Goal: Transaction & Acquisition: Purchase product/service

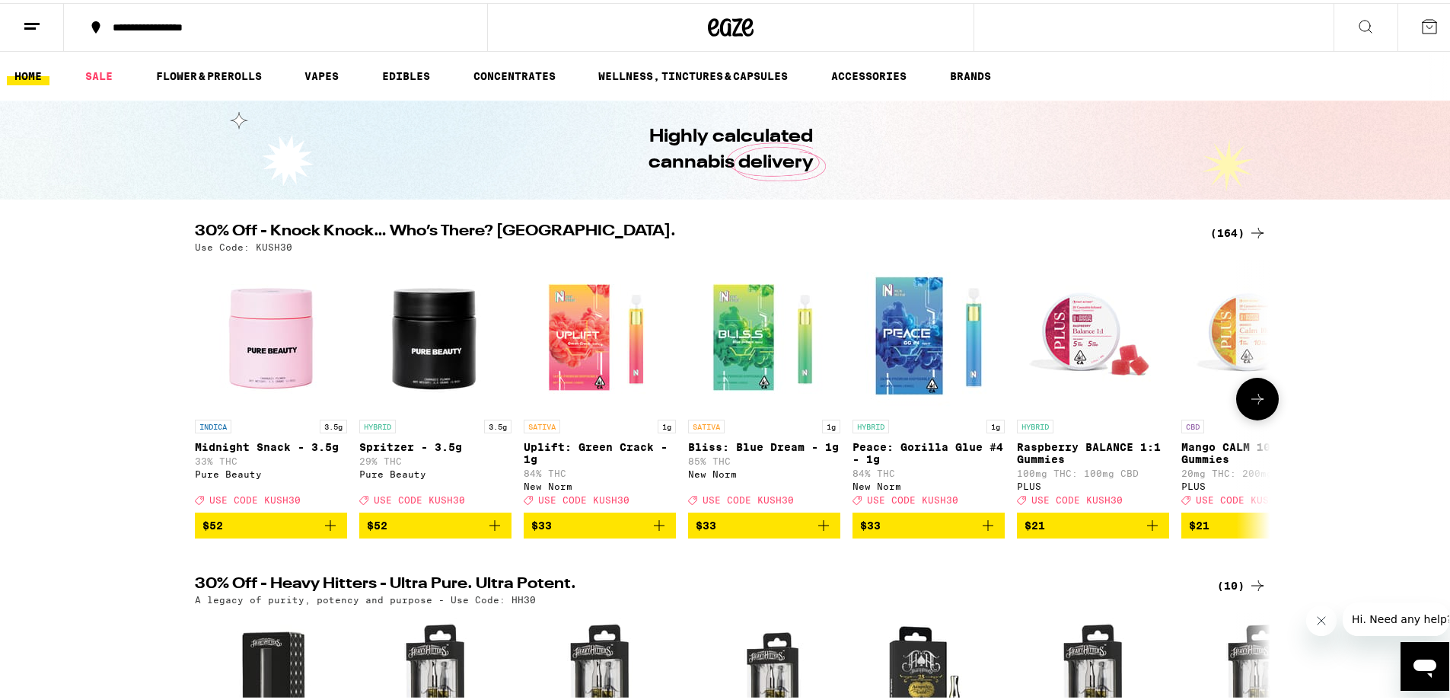
click at [1242, 404] on button at bounding box center [1257, 396] width 43 height 43
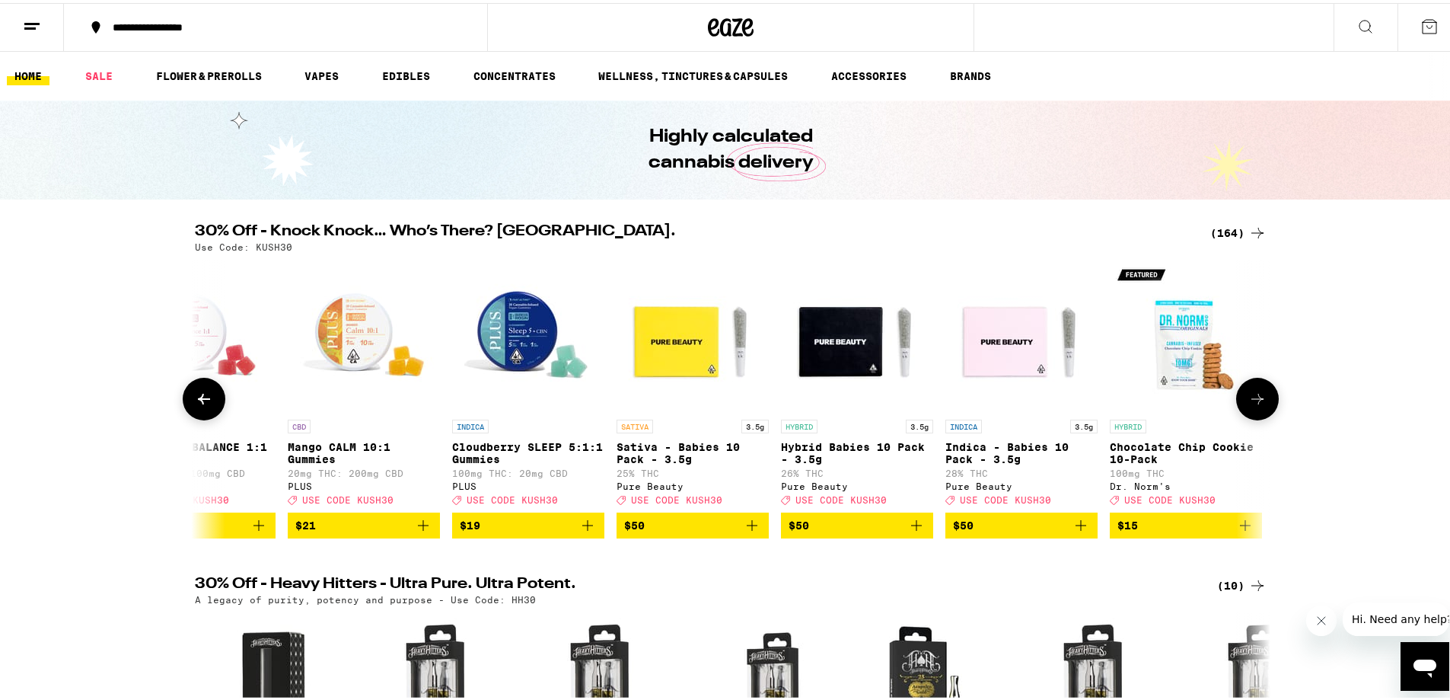
scroll to position [0, 906]
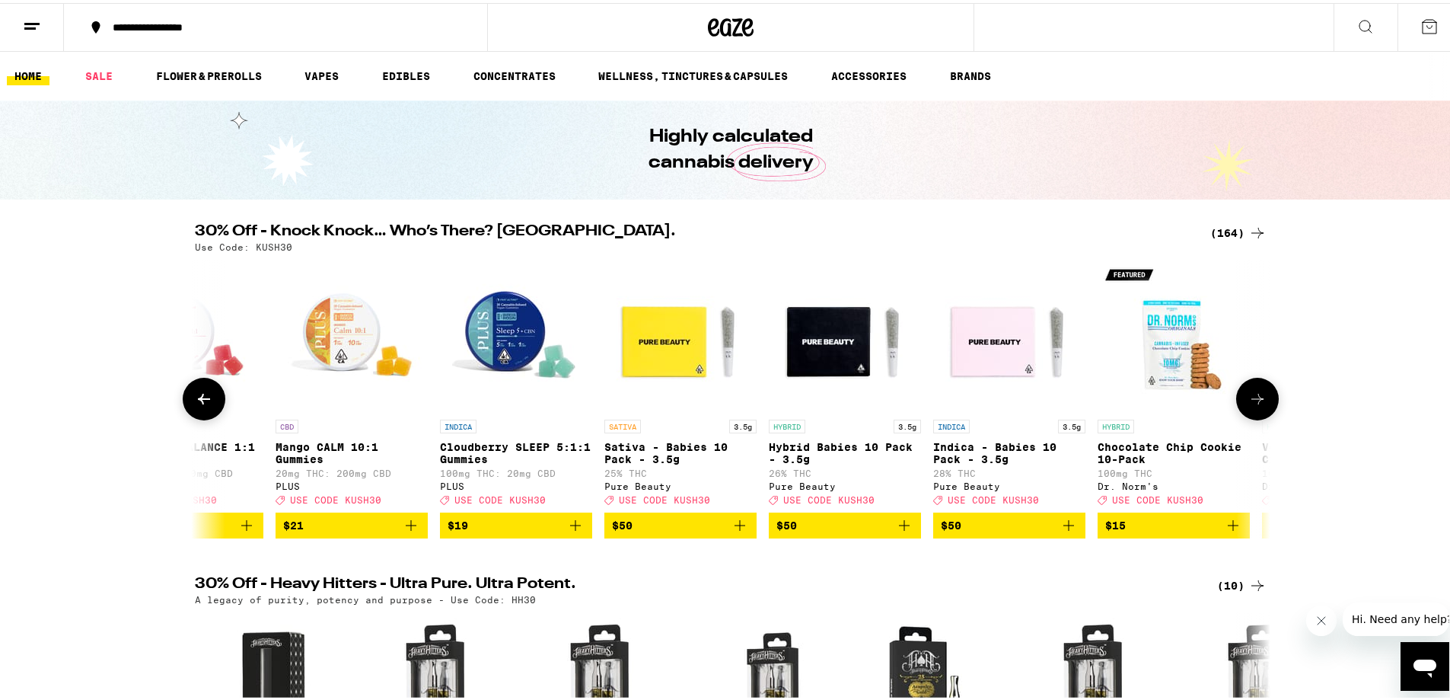
click at [1248, 404] on icon at bounding box center [1257, 396] width 18 height 18
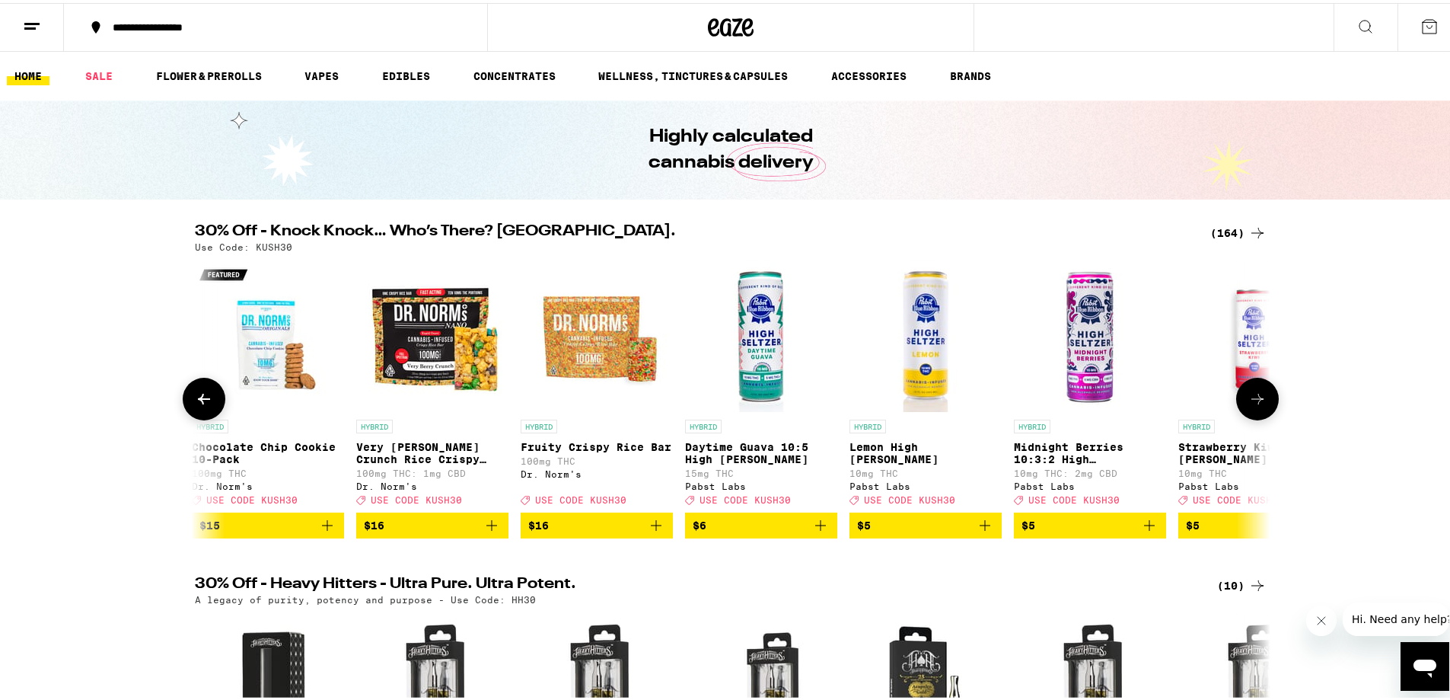
click at [1248, 404] on icon at bounding box center [1257, 396] width 18 height 18
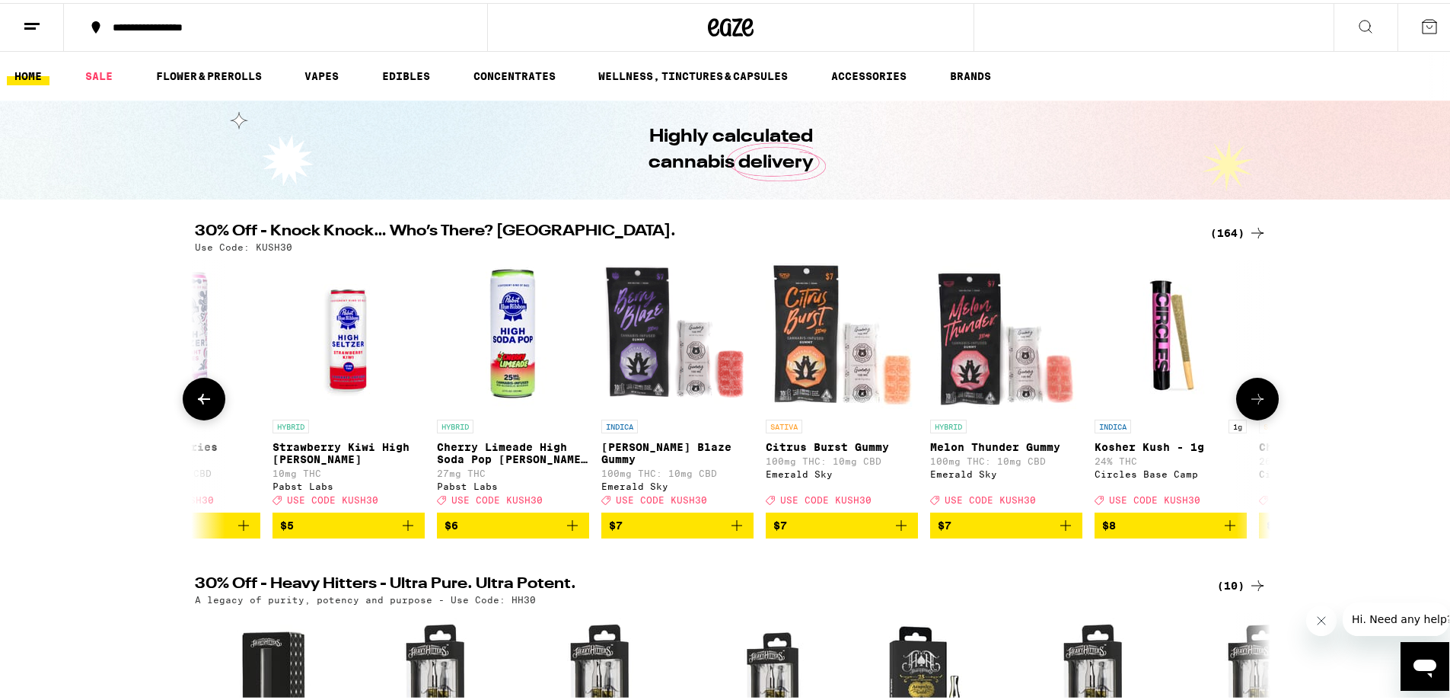
click at [1248, 404] on icon at bounding box center [1257, 396] width 18 height 18
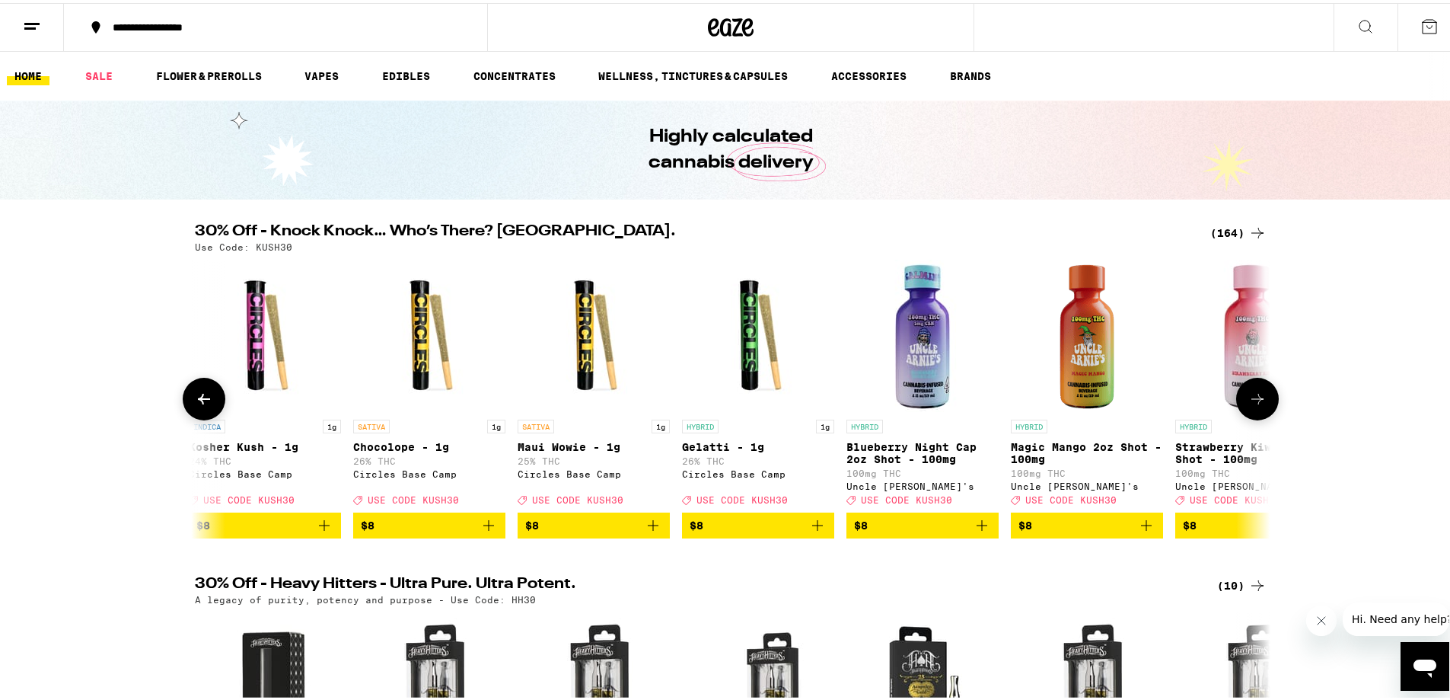
click at [1248, 404] on icon at bounding box center [1257, 396] width 18 height 18
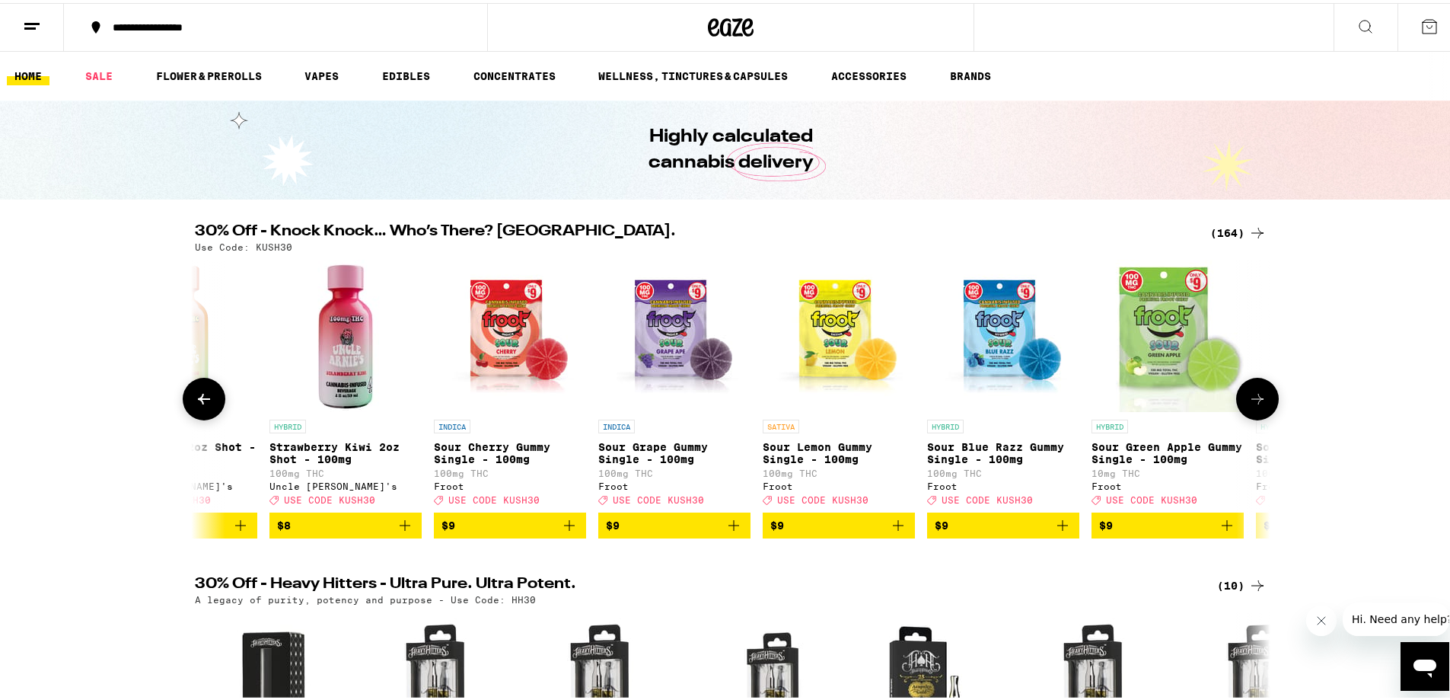
click at [1248, 404] on icon at bounding box center [1257, 396] width 18 height 18
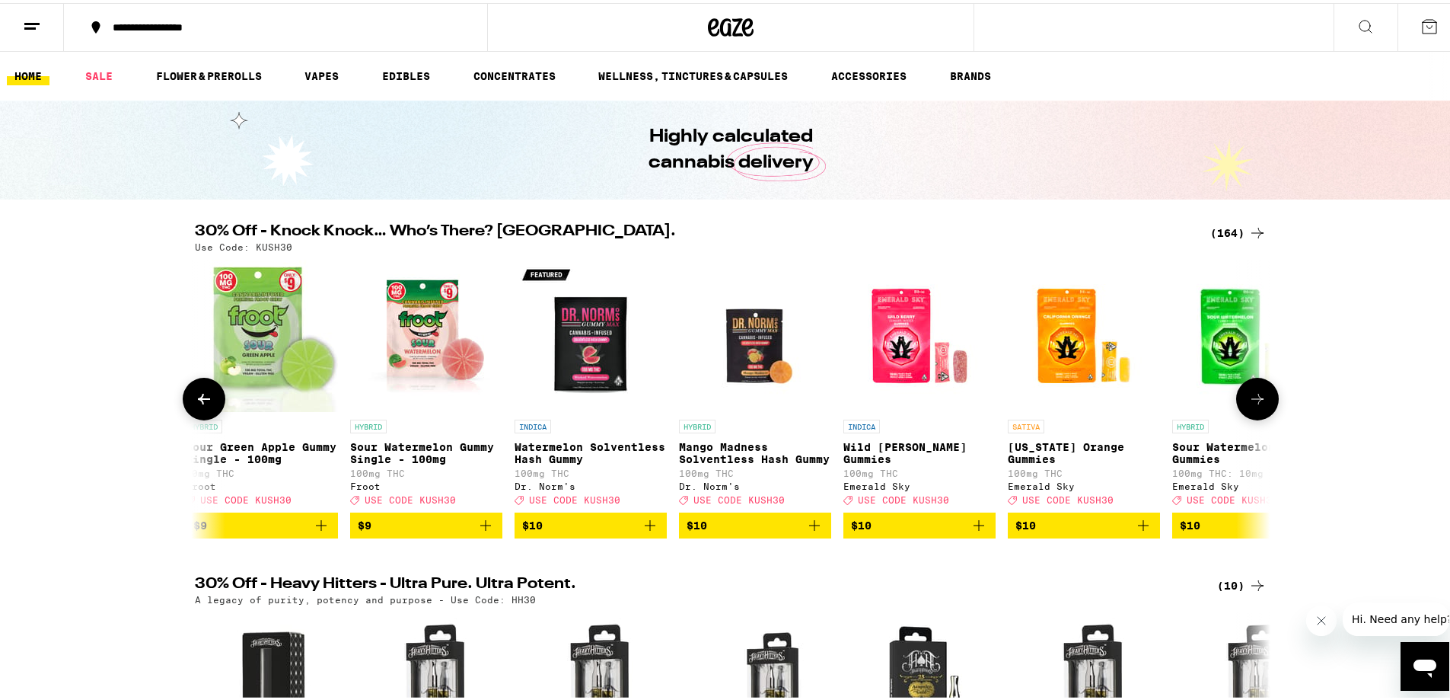
click at [1248, 404] on icon at bounding box center [1257, 396] width 18 height 18
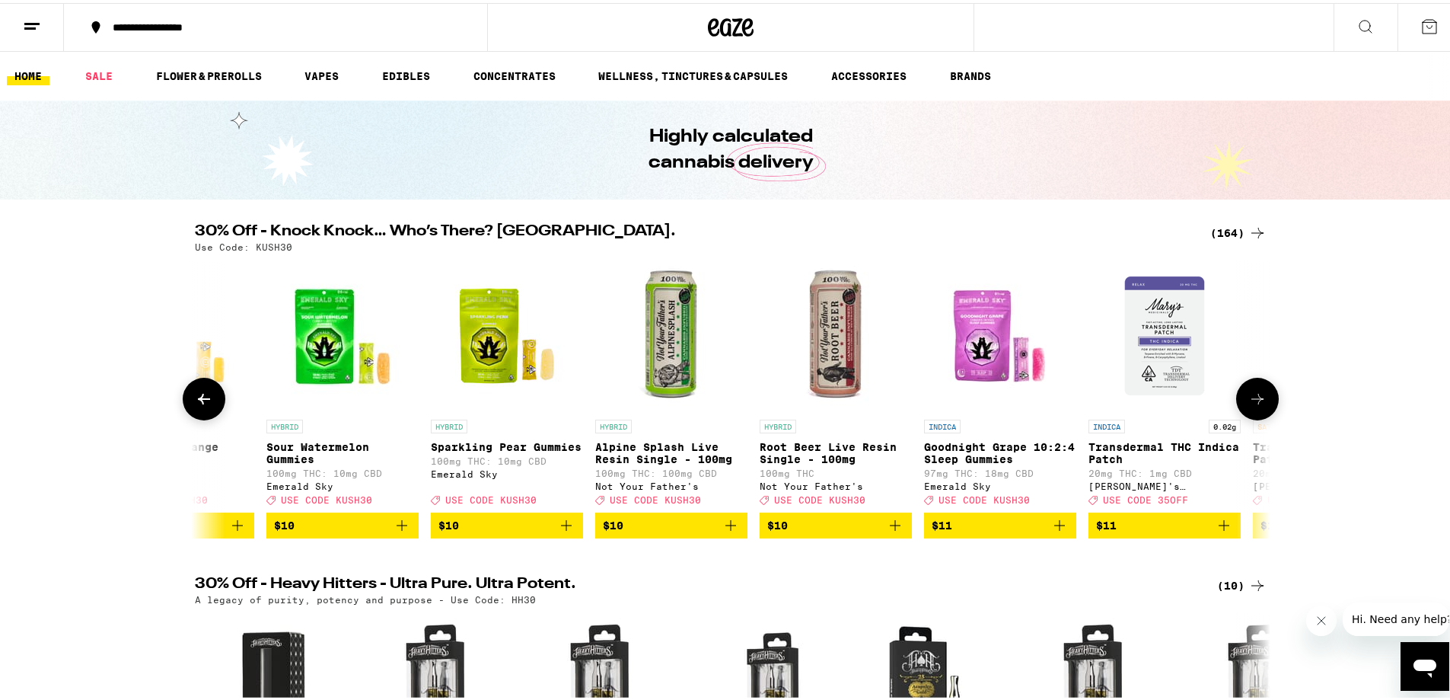
click at [1248, 404] on icon at bounding box center [1257, 396] width 18 height 18
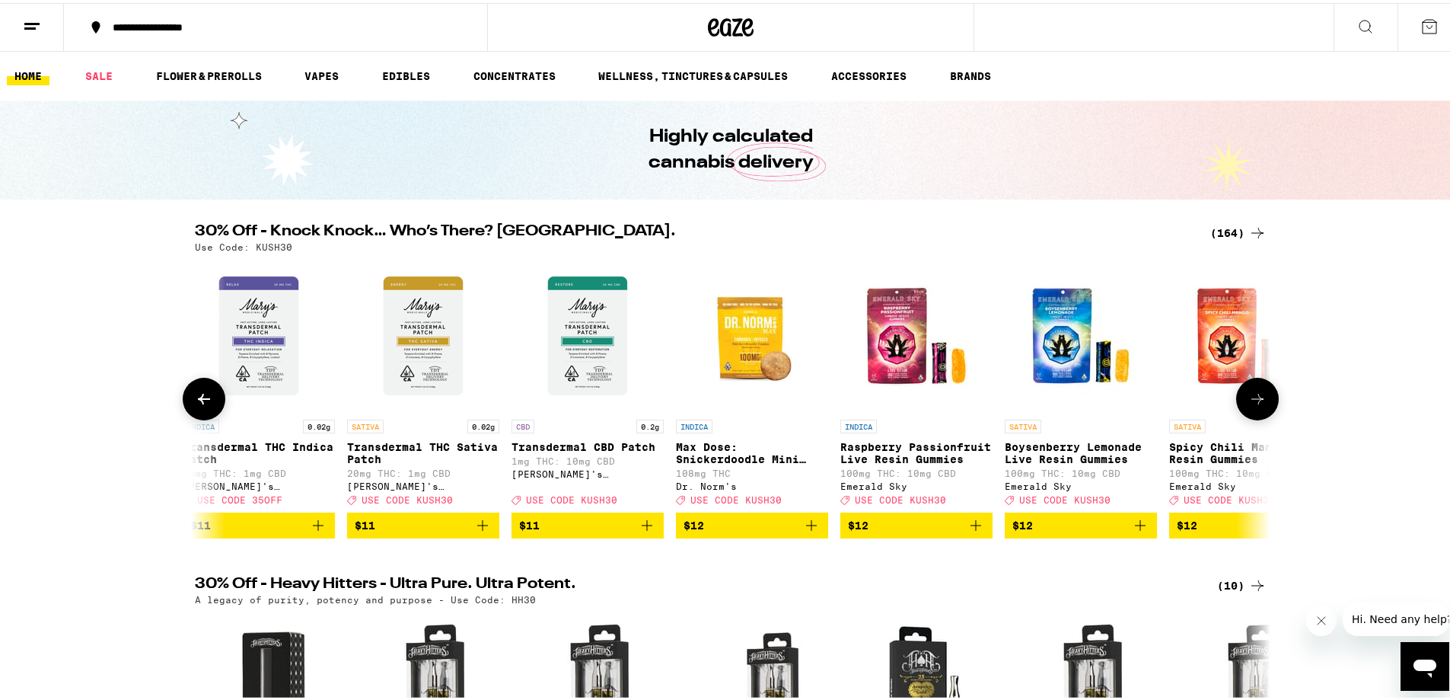
click at [1248, 404] on icon at bounding box center [1257, 396] width 18 height 18
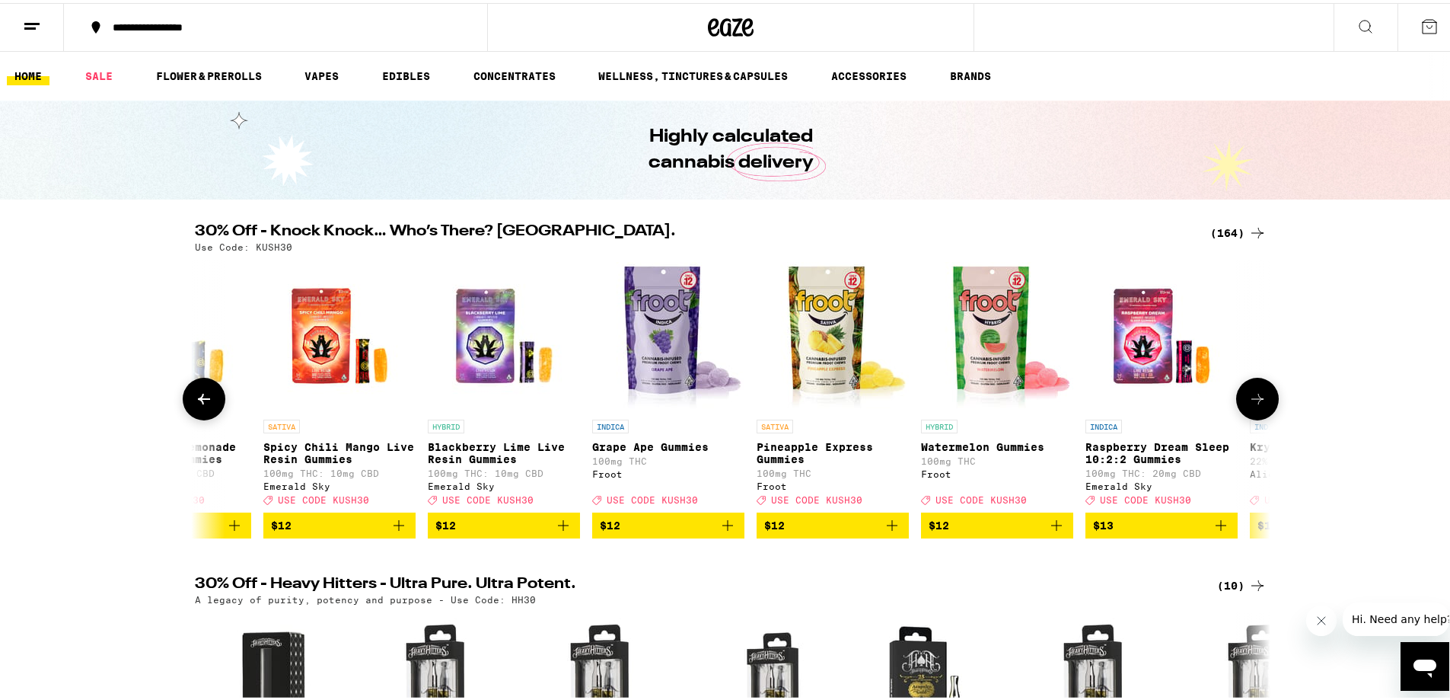
click at [1248, 404] on icon at bounding box center [1257, 396] width 18 height 18
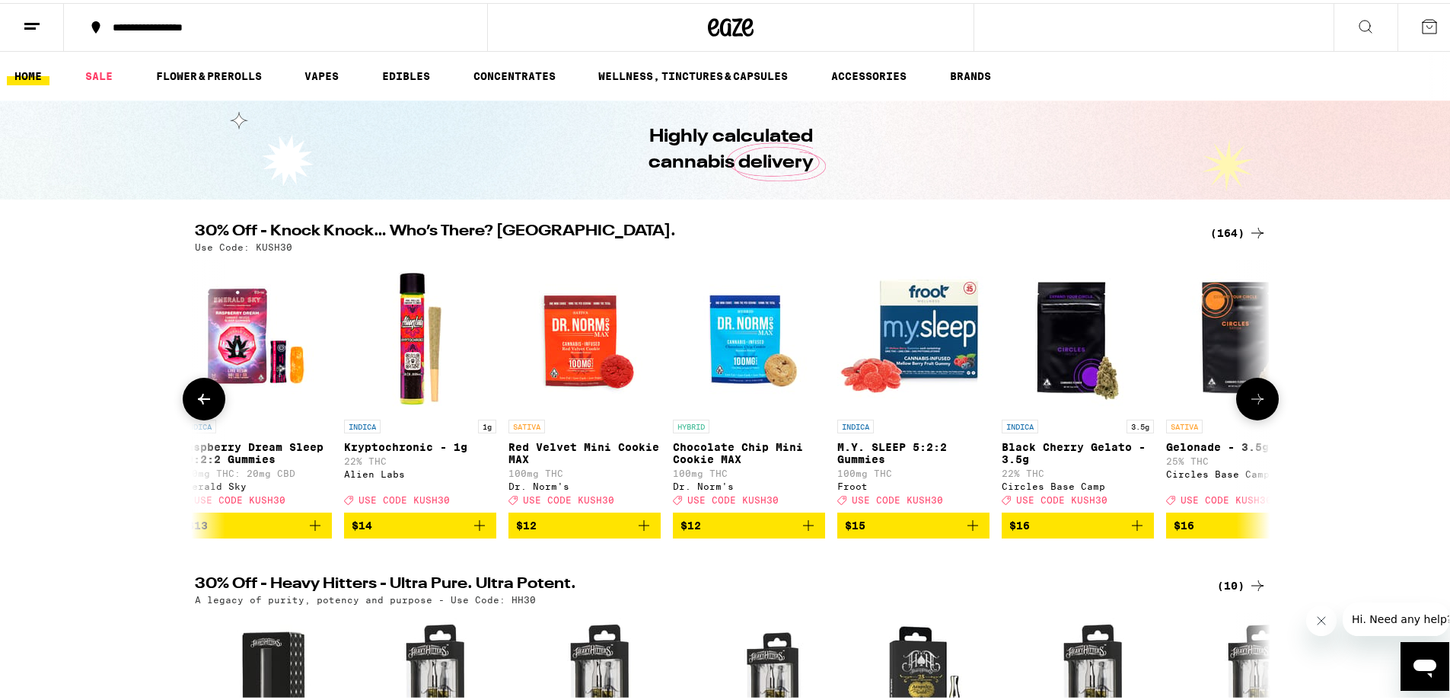
click at [1248, 404] on icon at bounding box center [1257, 396] width 18 height 18
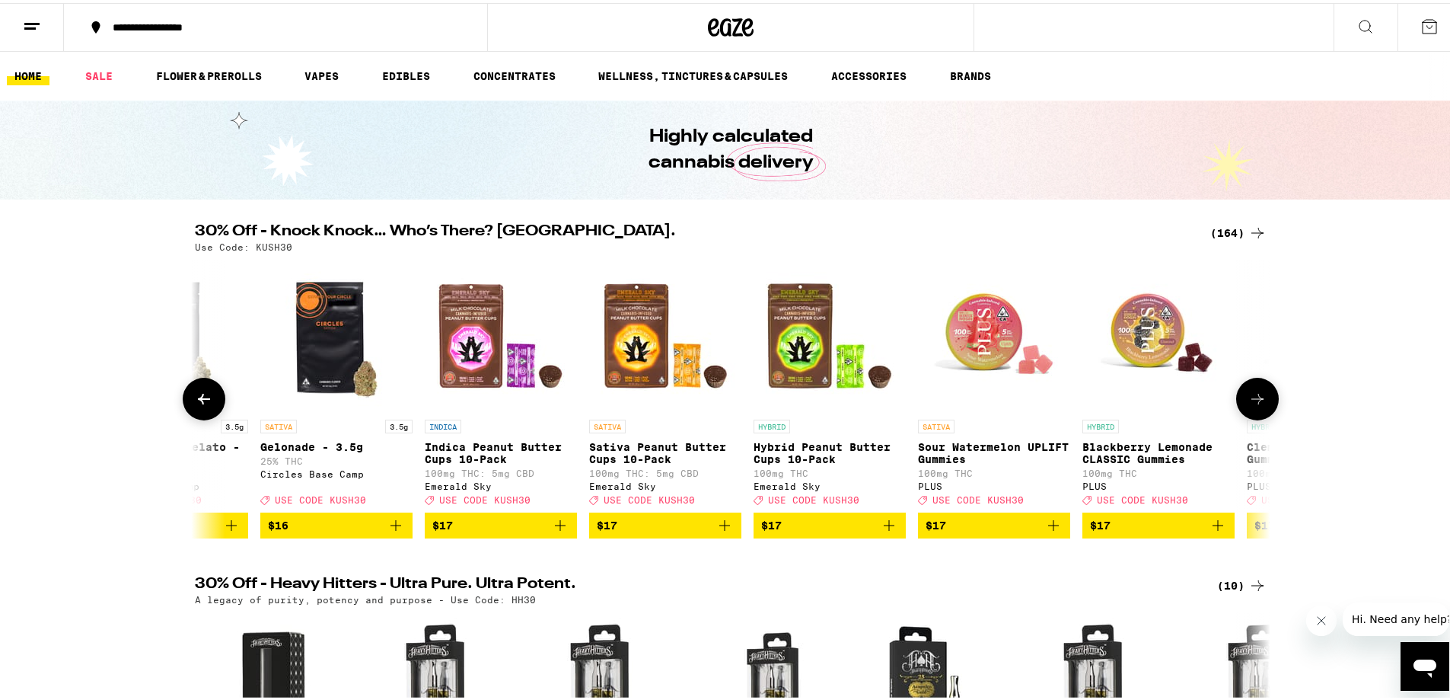
click at [1248, 404] on icon at bounding box center [1257, 396] width 18 height 18
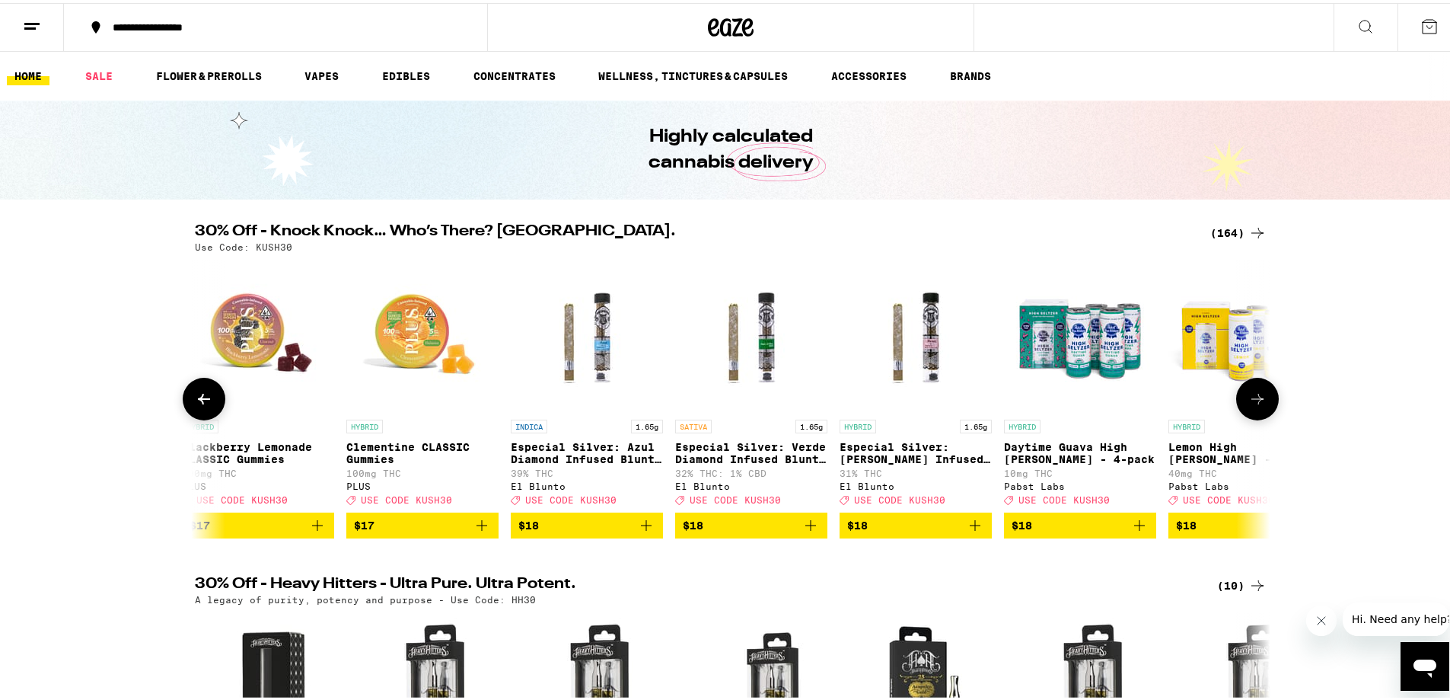
scroll to position [0, 10870]
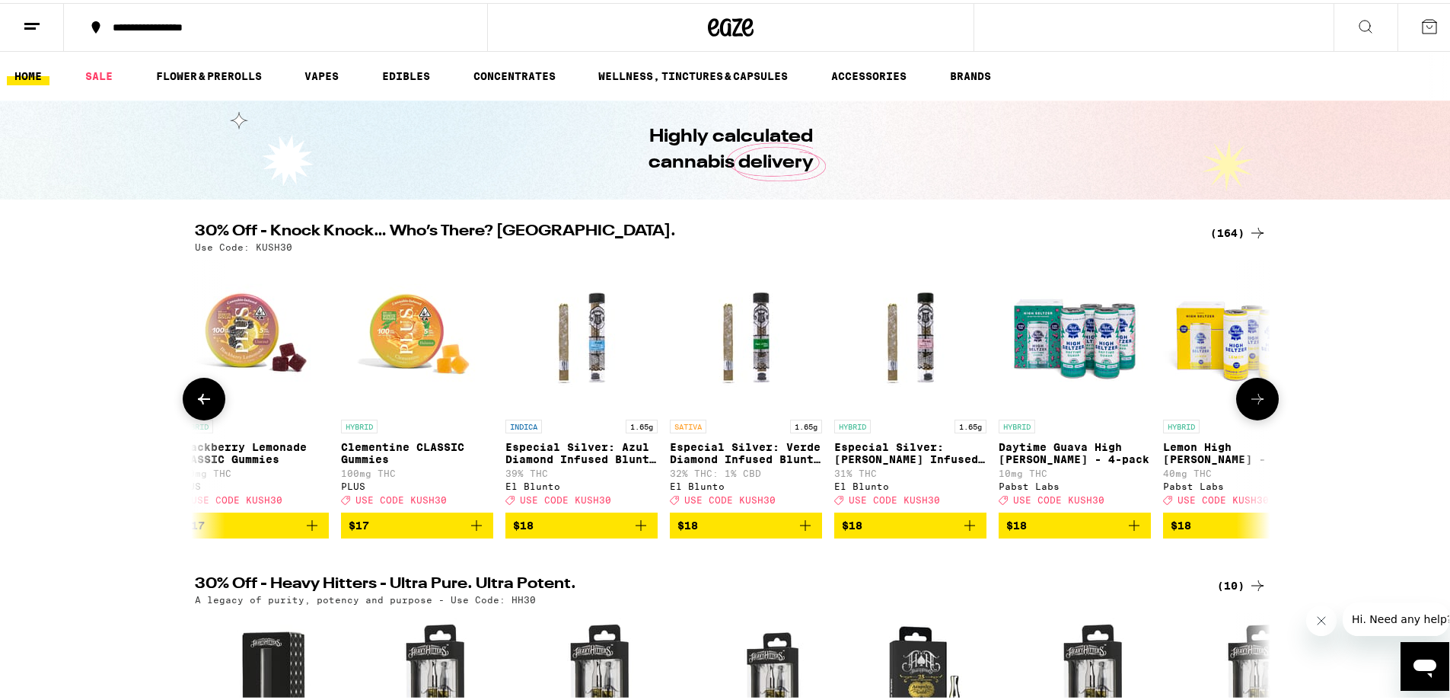
click at [1248, 404] on icon at bounding box center [1257, 396] width 18 height 18
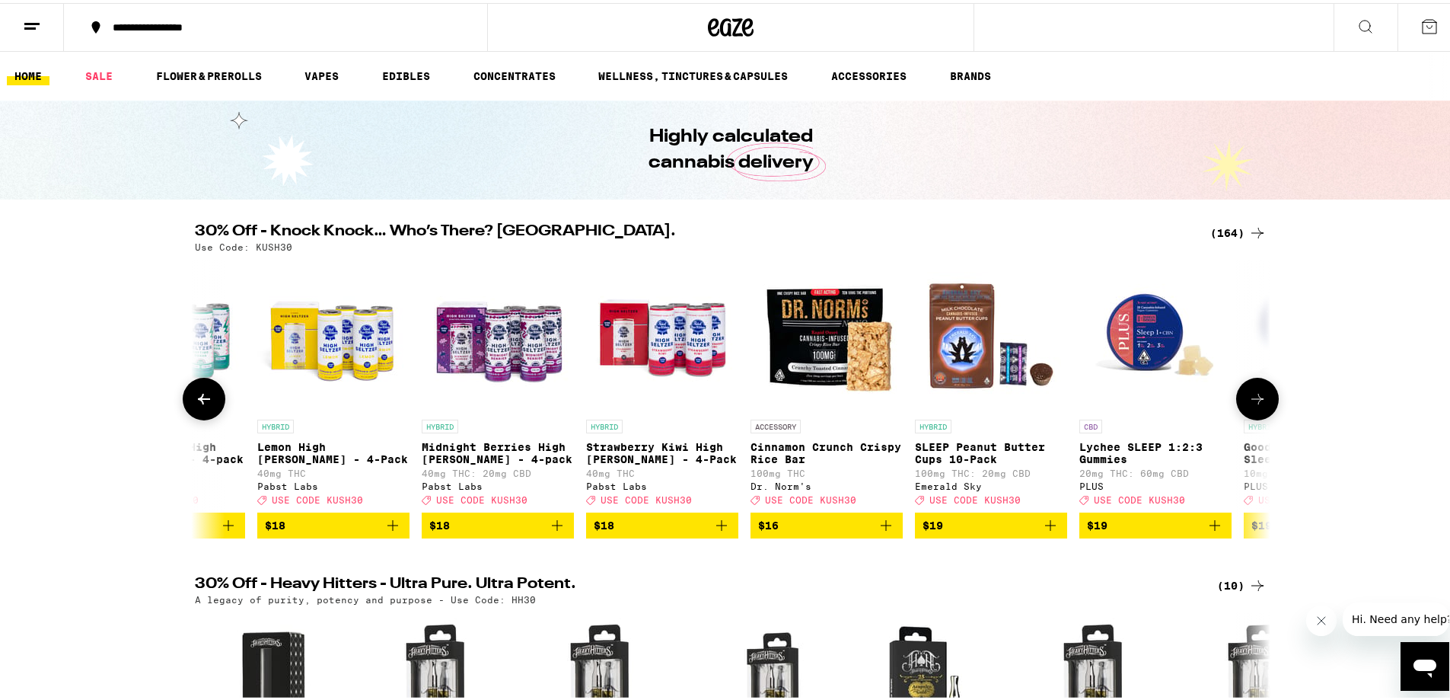
click at [1248, 404] on icon at bounding box center [1257, 396] width 18 height 18
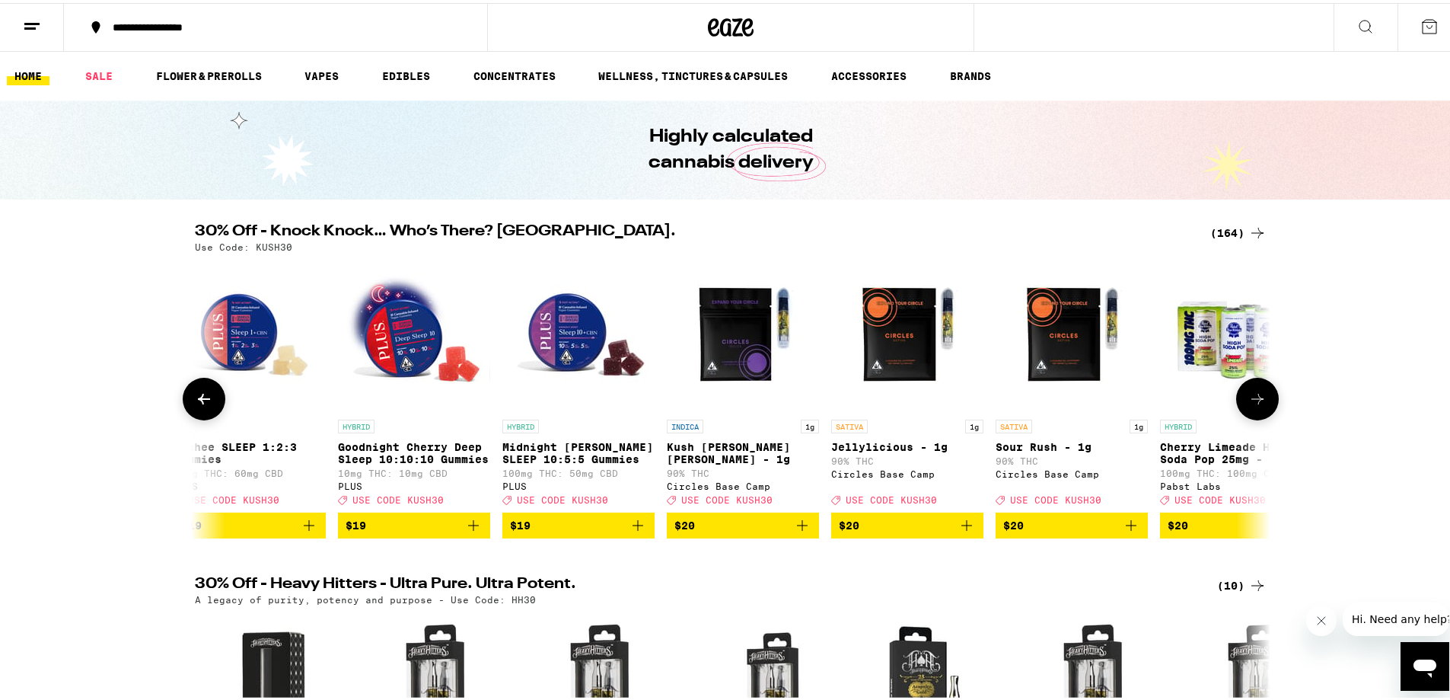
click at [1248, 404] on icon at bounding box center [1257, 396] width 18 height 18
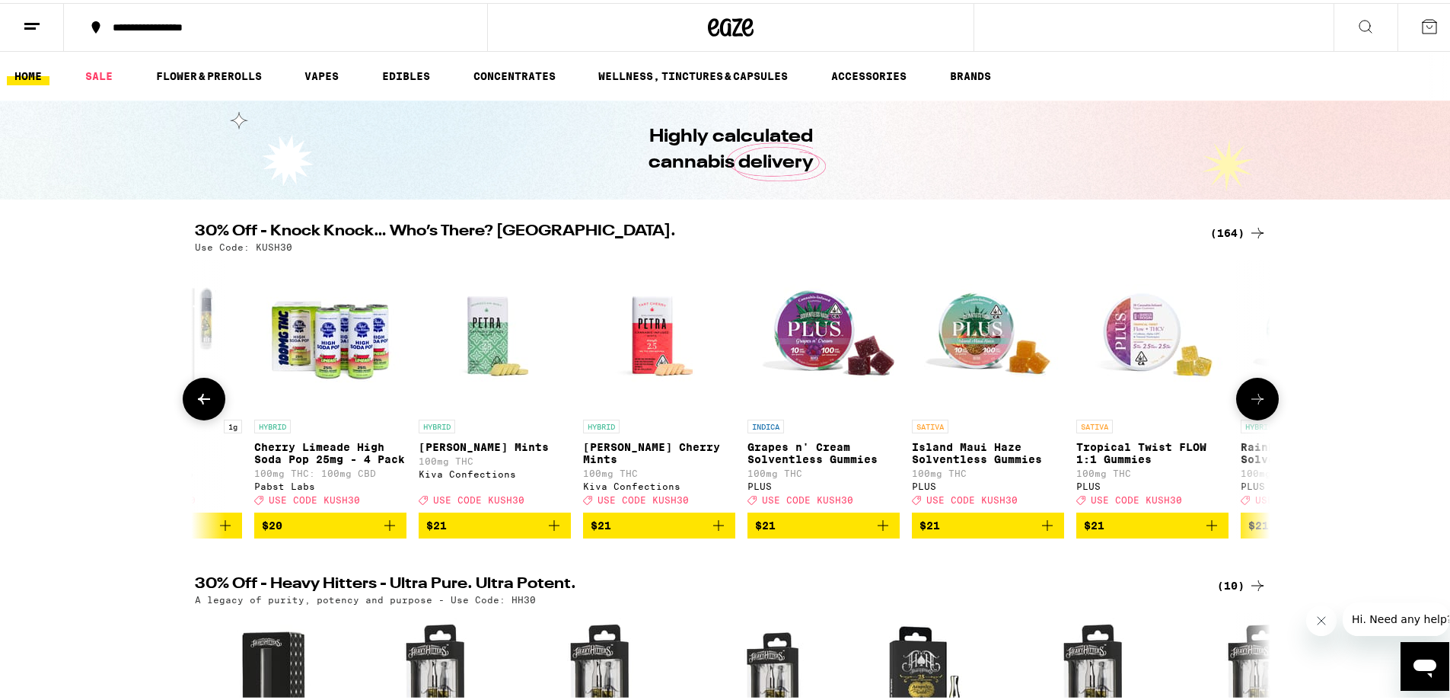
click at [1248, 404] on icon at bounding box center [1257, 396] width 18 height 18
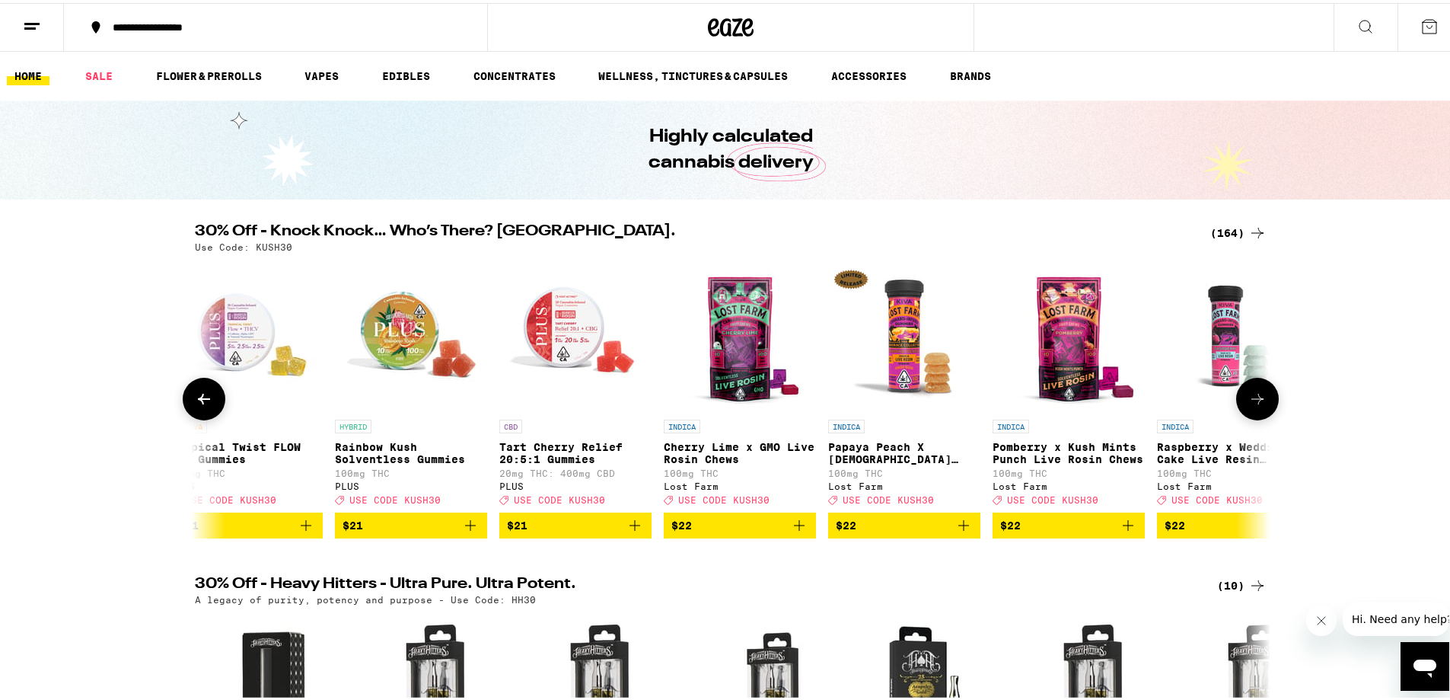
click at [1248, 404] on icon at bounding box center [1257, 396] width 18 height 18
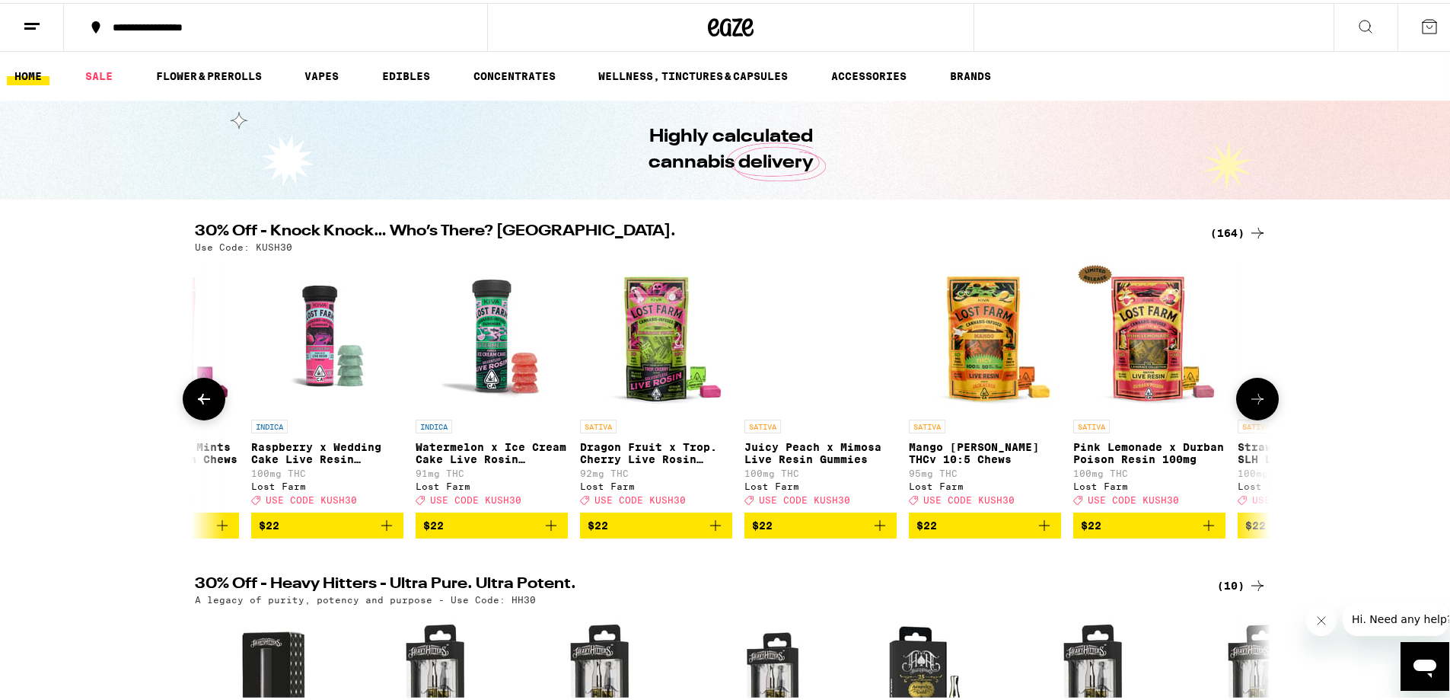
click at [1248, 404] on icon at bounding box center [1257, 396] width 18 height 18
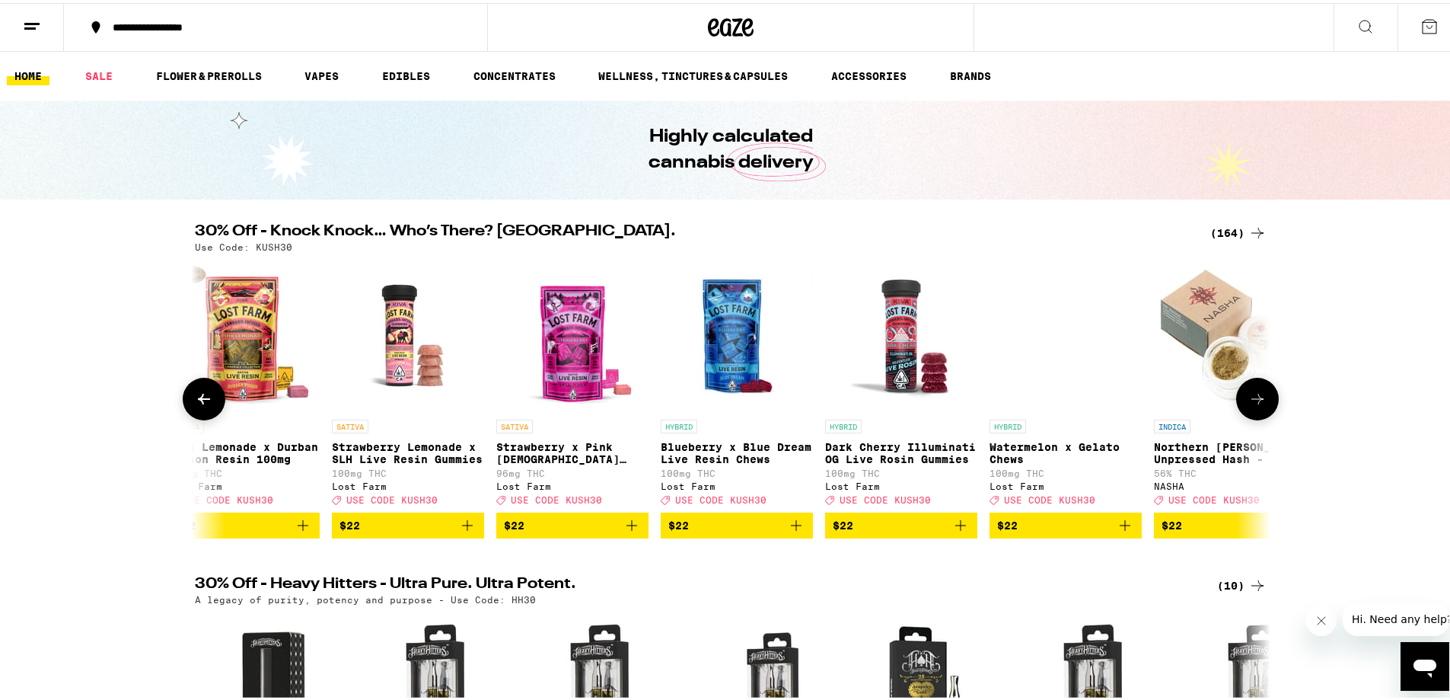
click at [1248, 404] on icon at bounding box center [1257, 396] width 18 height 18
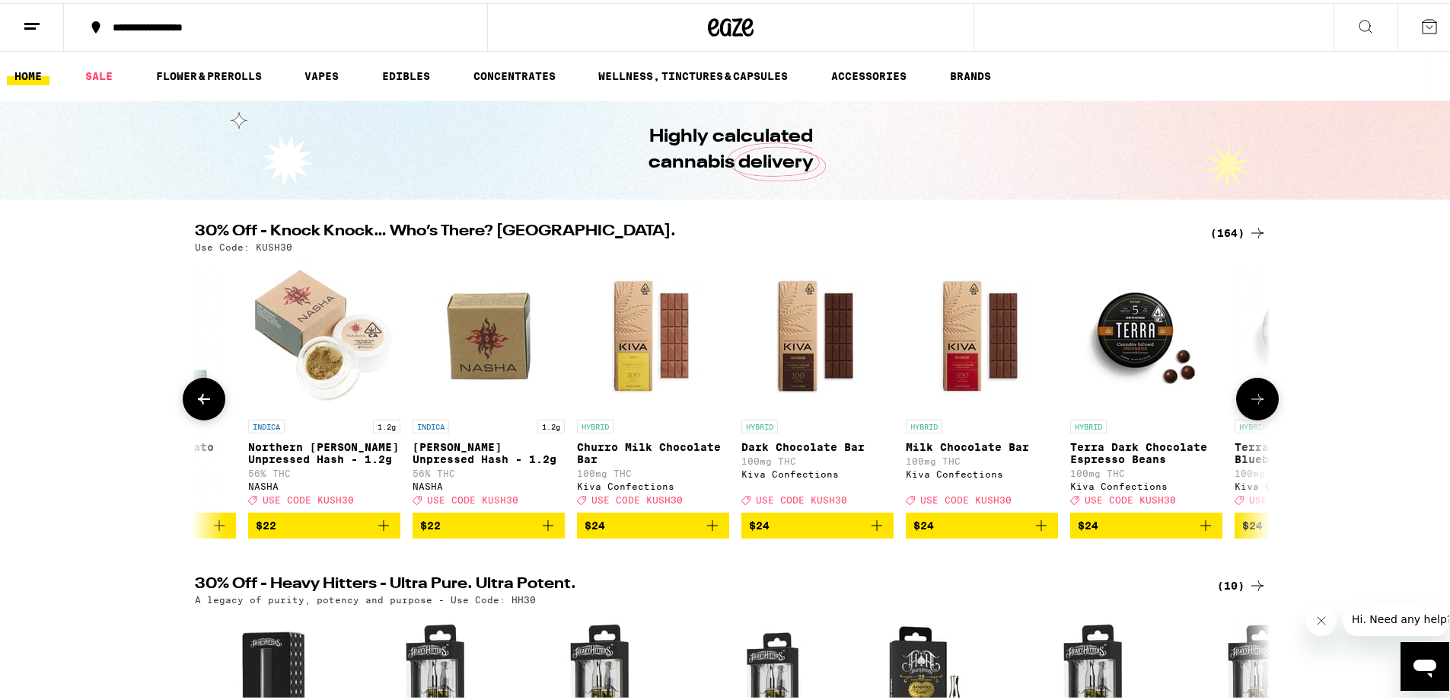
click at [1248, 404] on icon at bounding box center [1257, 396] width 18 height 18
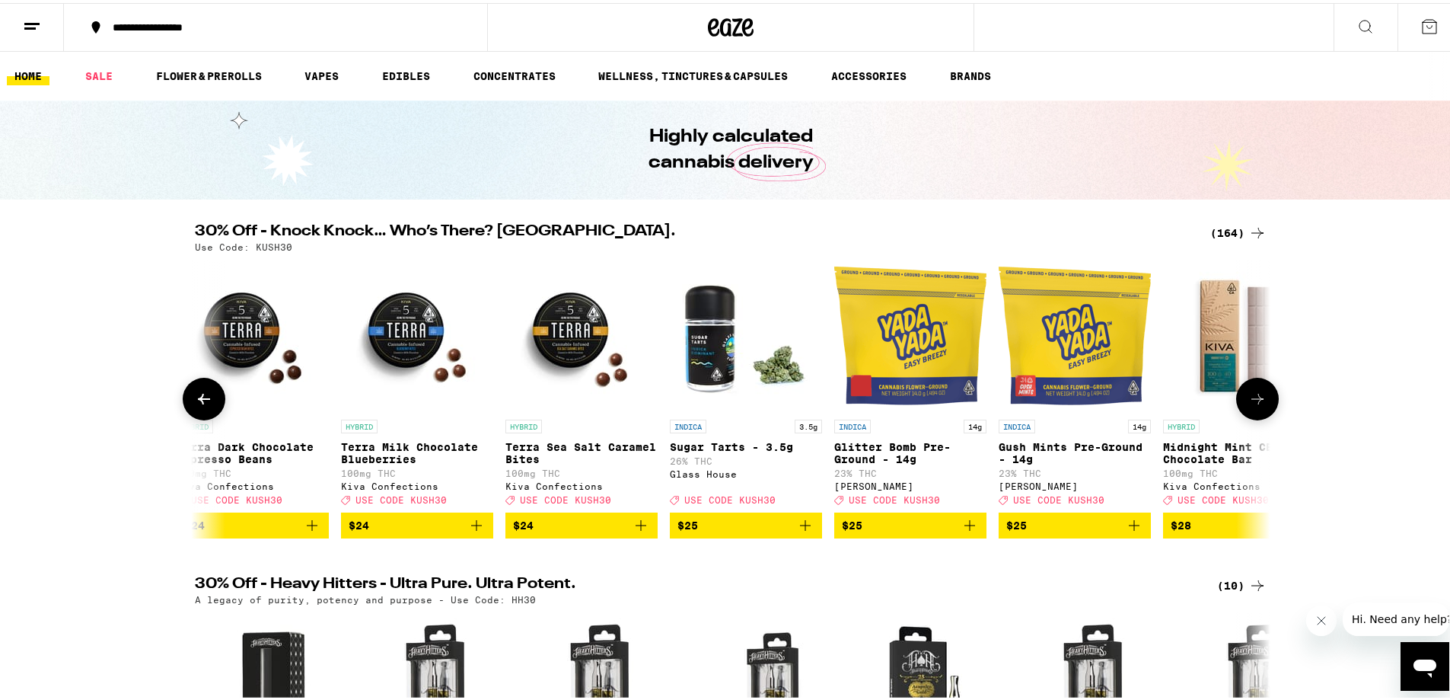
scroll to position [0, 18117]
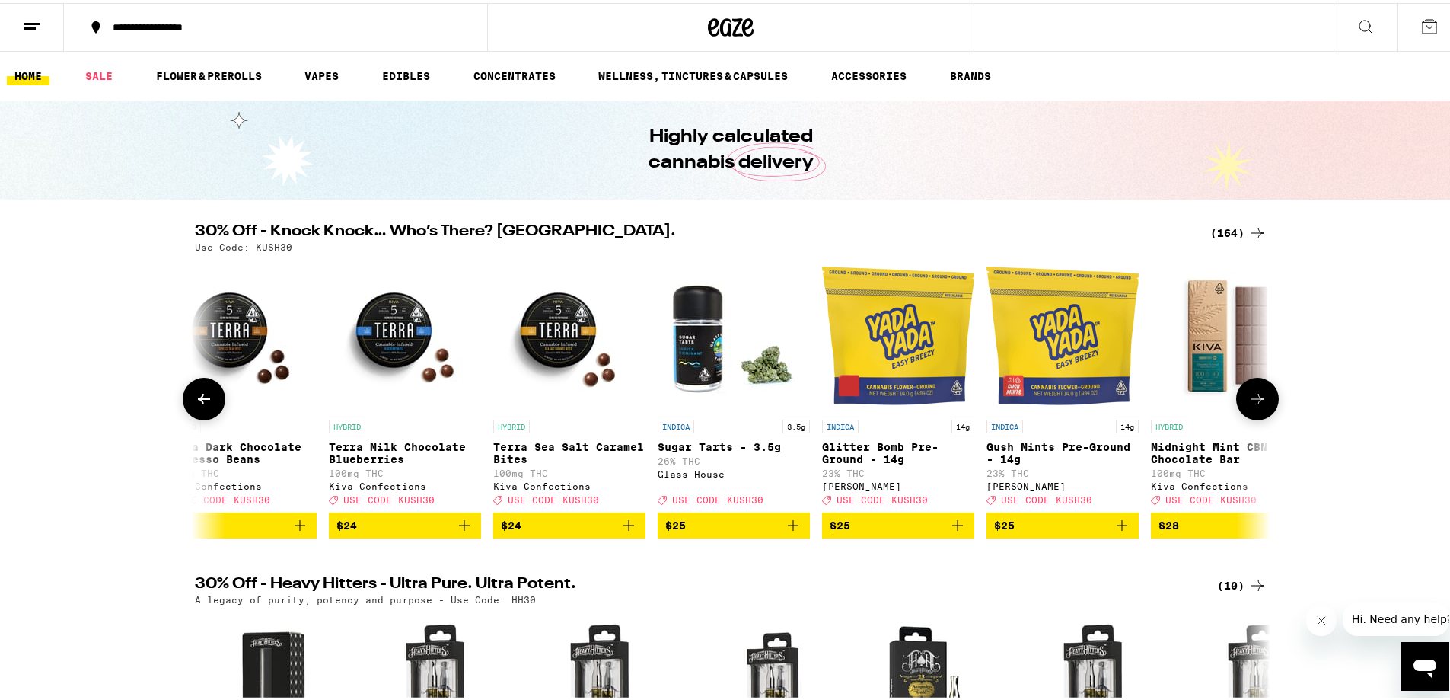
click at [1248, 404] on icon at bounding box center [1257, 396] width 18 height 18
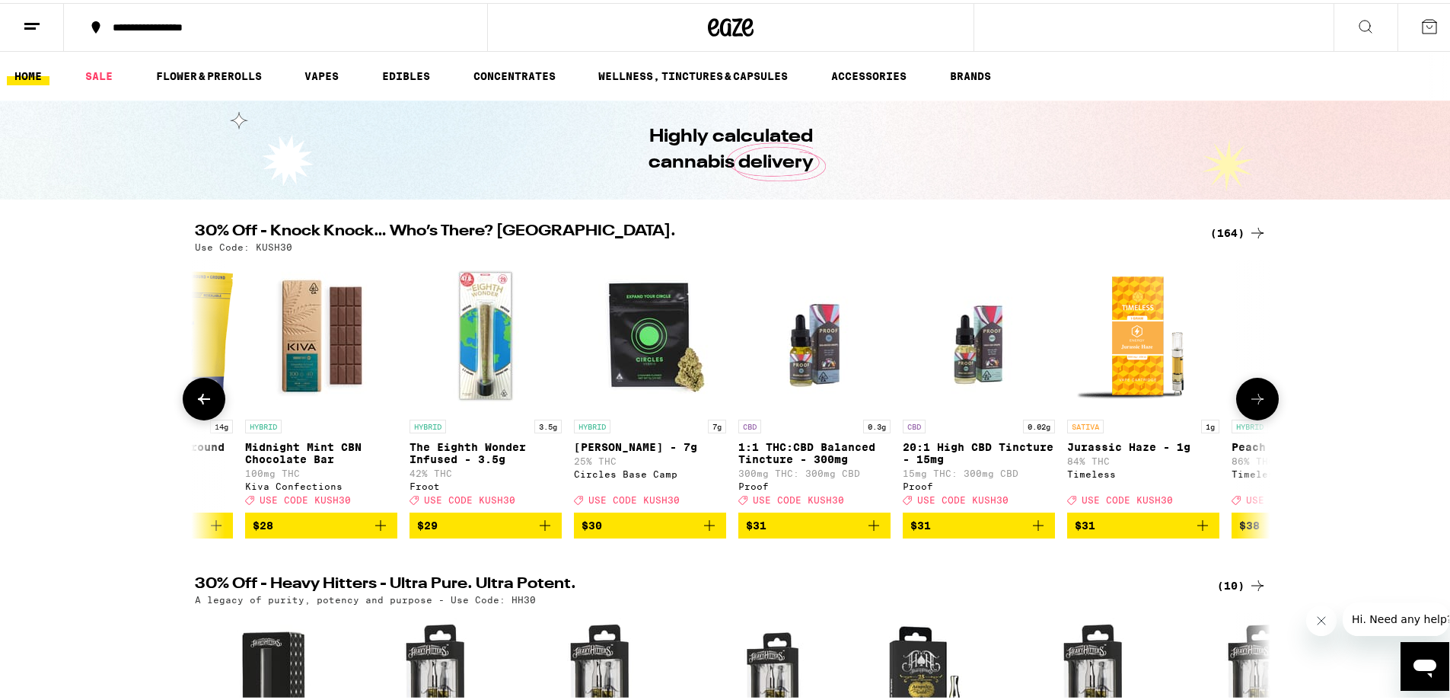
scroll to position [13, 0]
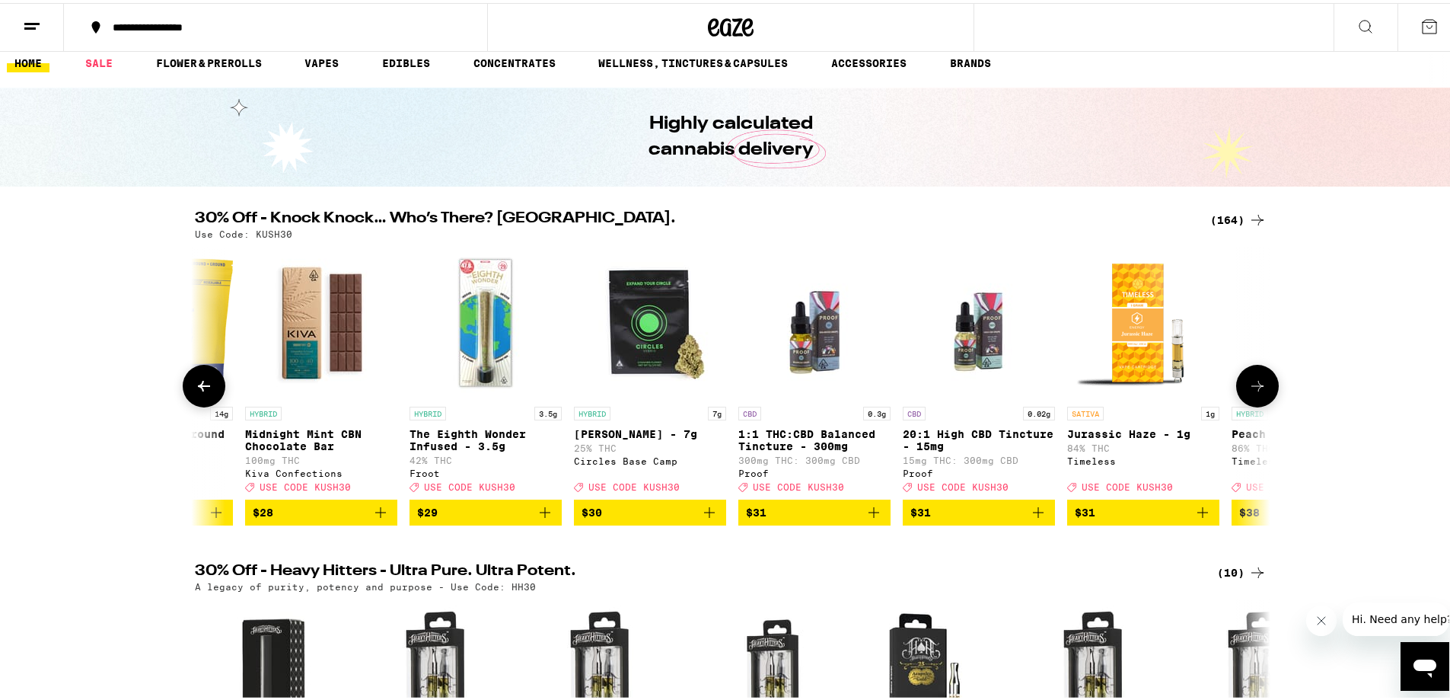
click at [1248, 392] on icon at bounding box center [1257, 383] width 18 height 18
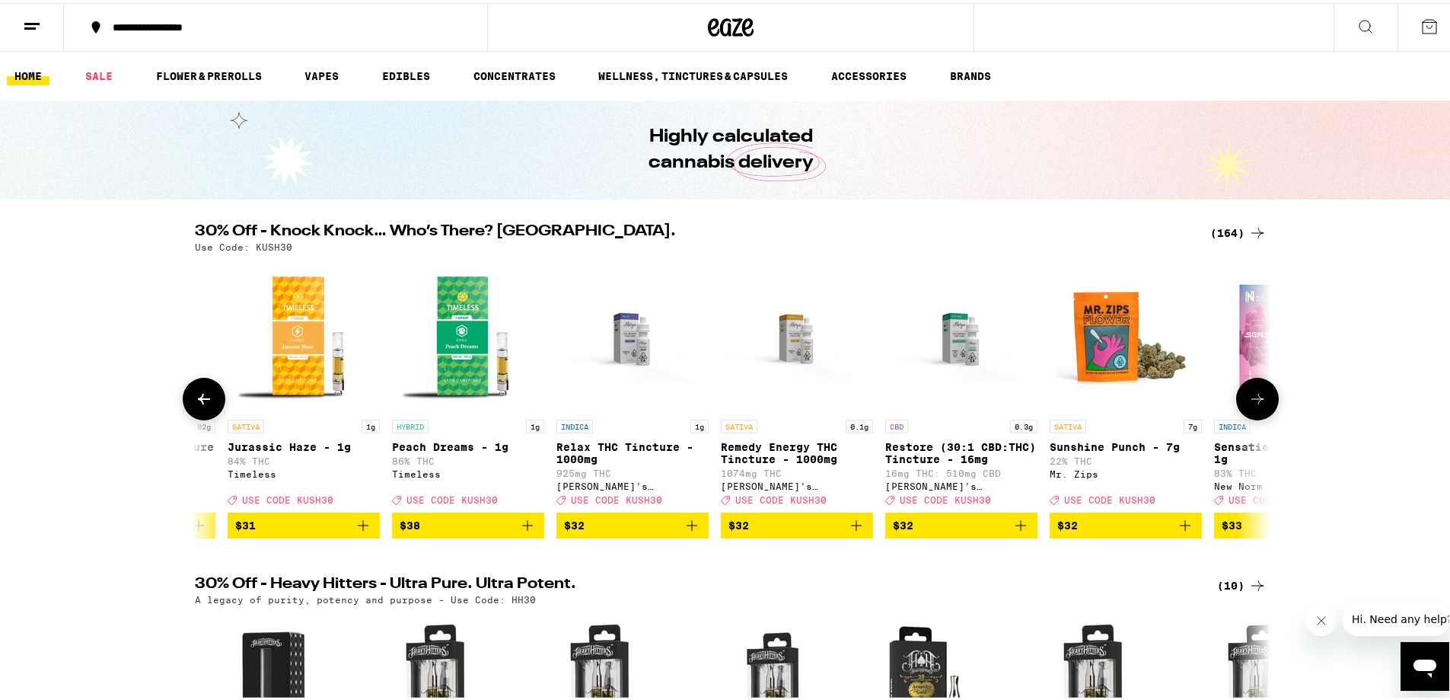
scroll to position [0, 19928]
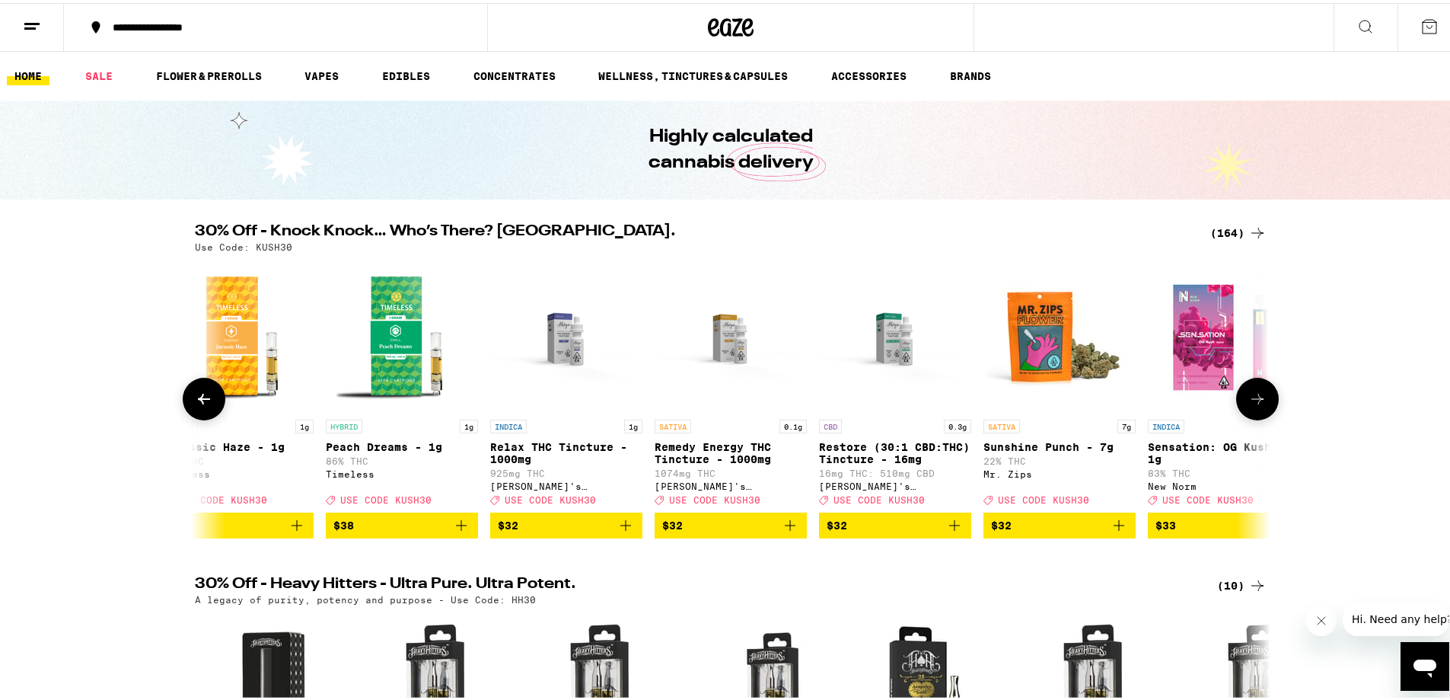
click at [1248, 404] on icon at bounding box center [1257, 396] width 18 height 18
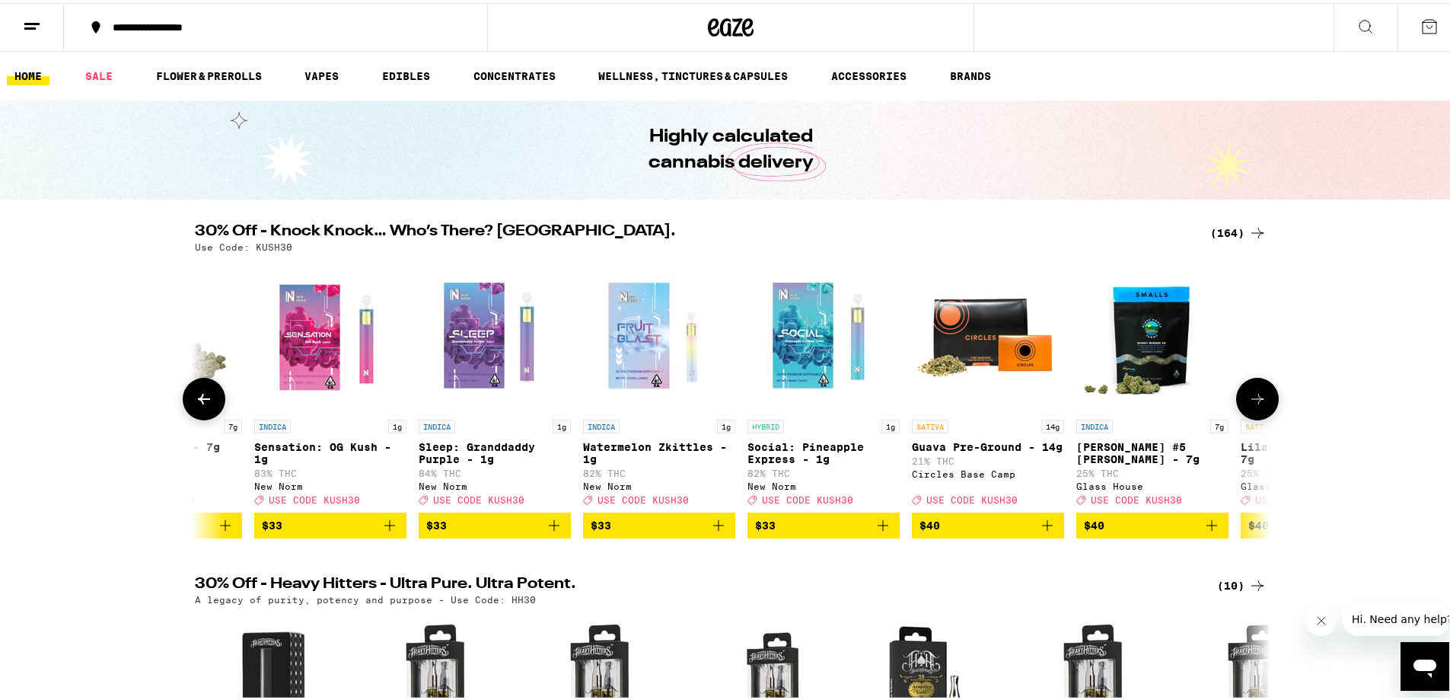
scroll to position [0, 20834]
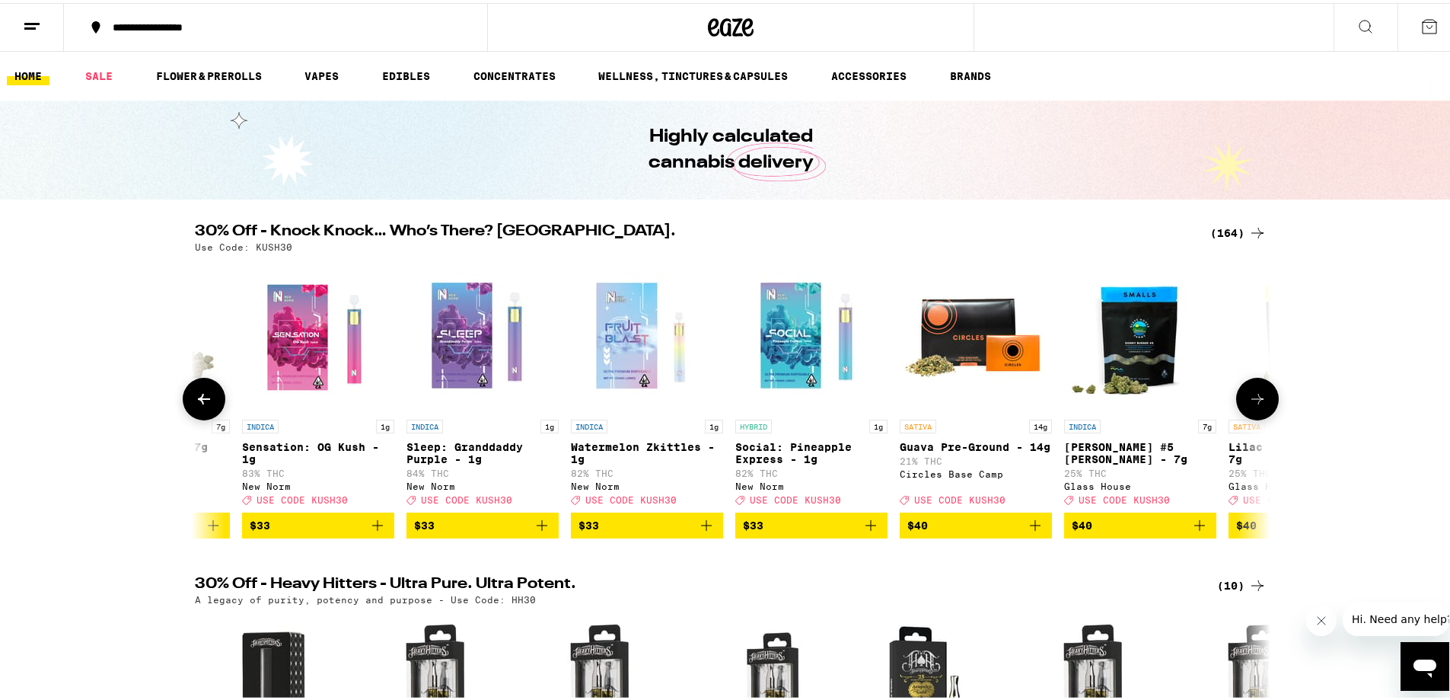
click at [1248, 404] on icon at bounding box center [1257, 396] width 18 height 18
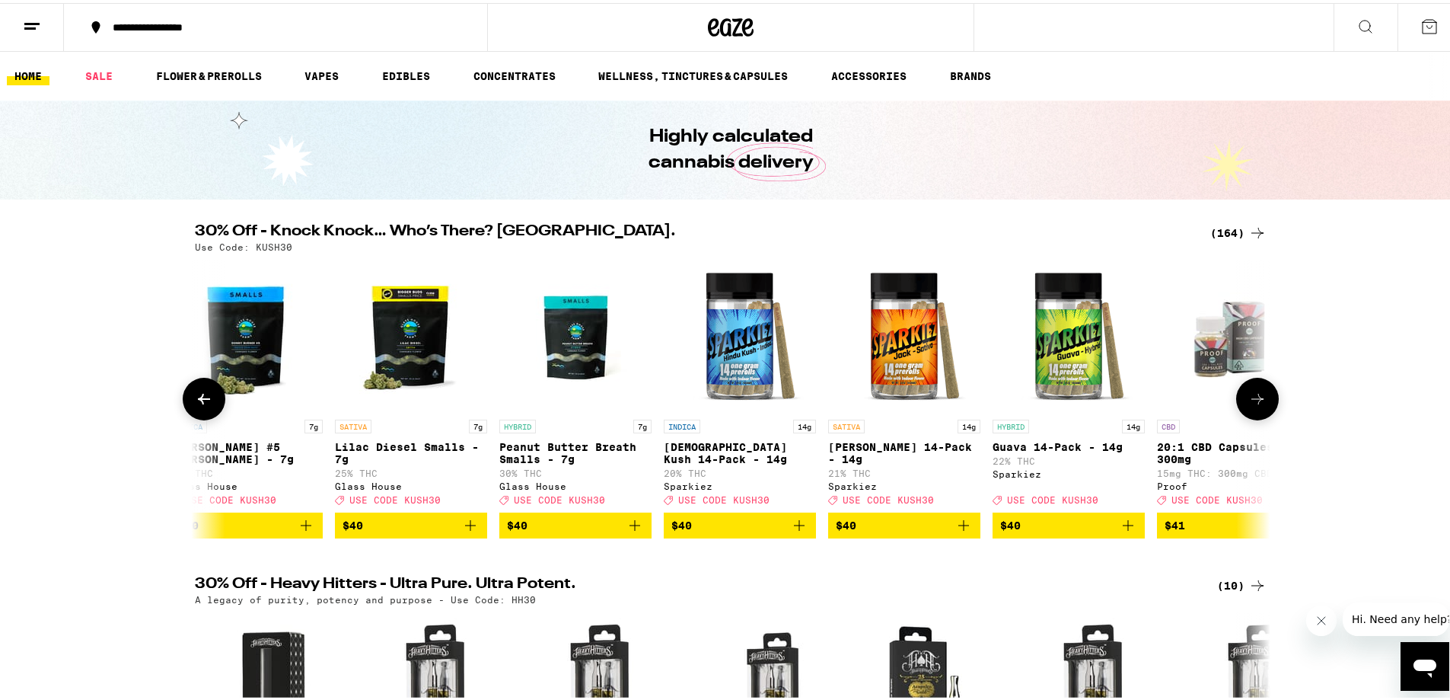
scroll to position [0, 21740]
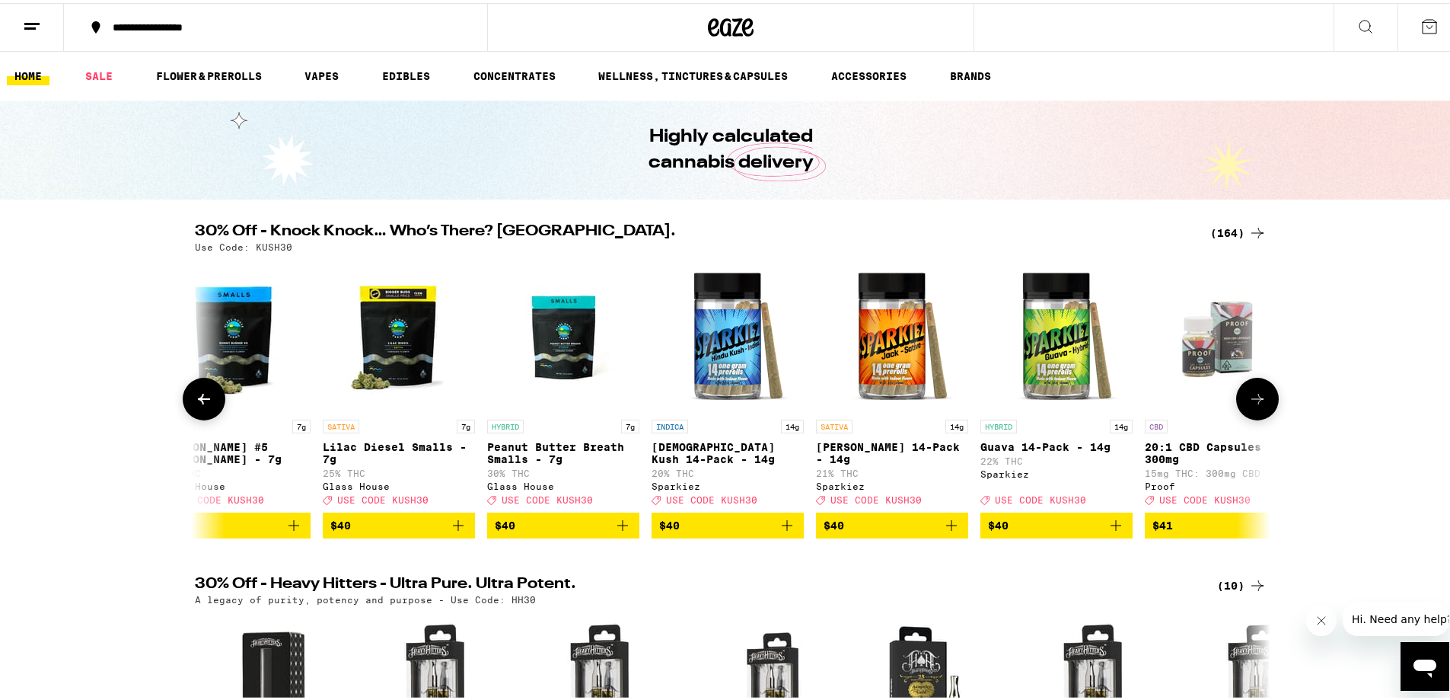
click at [188, 413] on button at bounding box center [204, 396] width 43 height 43
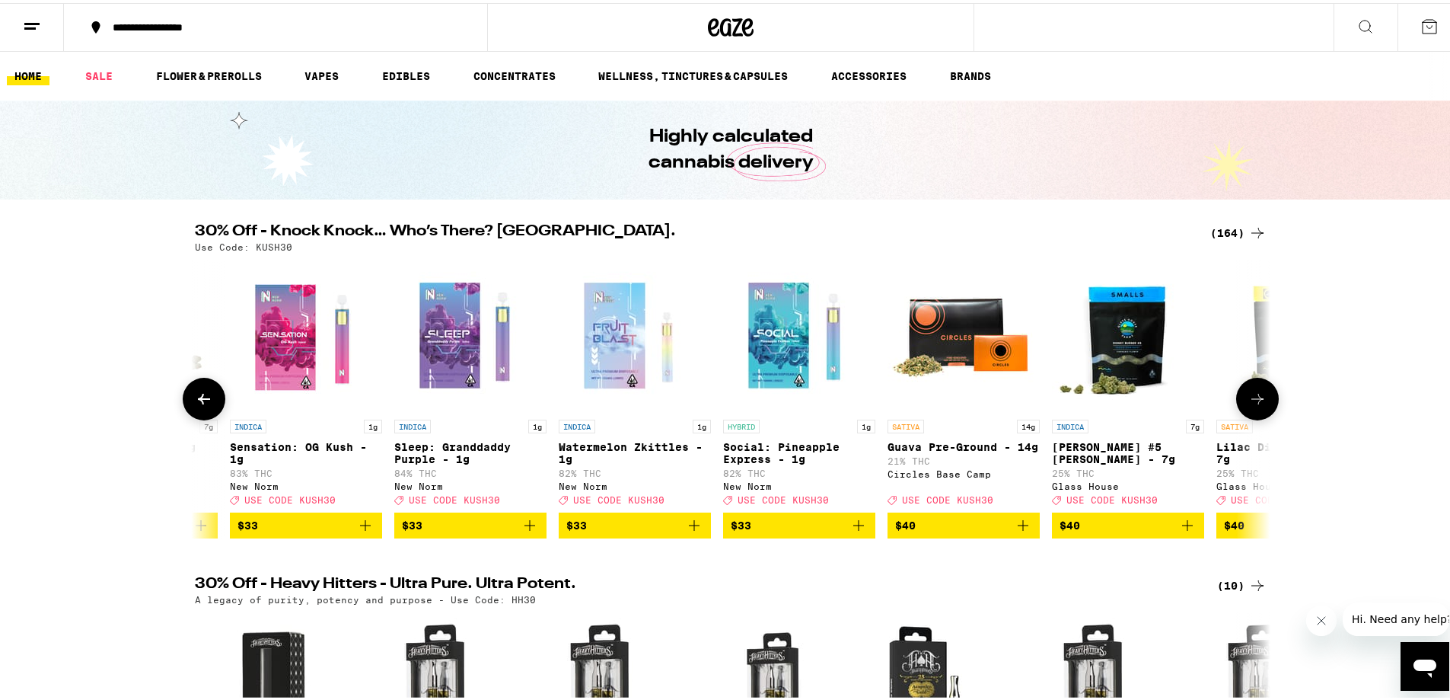
scroll to position [0, 20834]
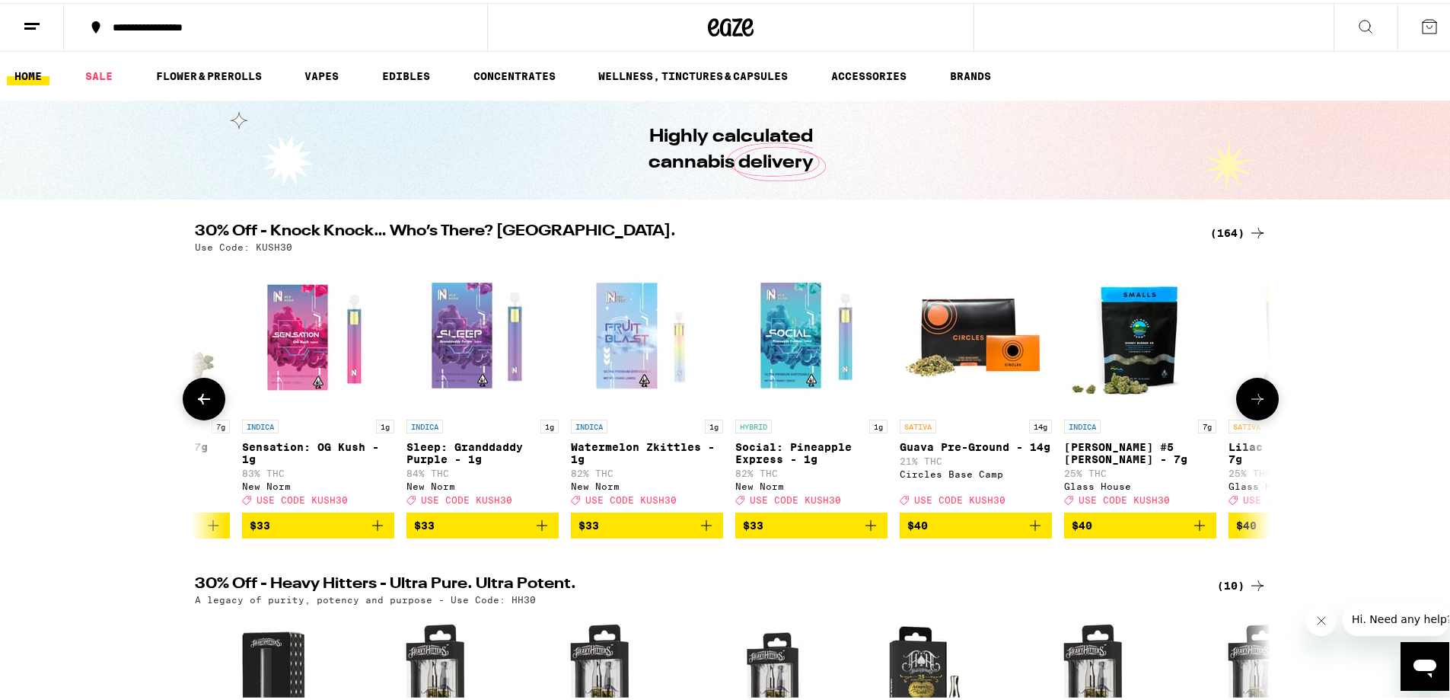
click at [1236, 410] on button at bounding box center [1257, 396] width 43 height 43
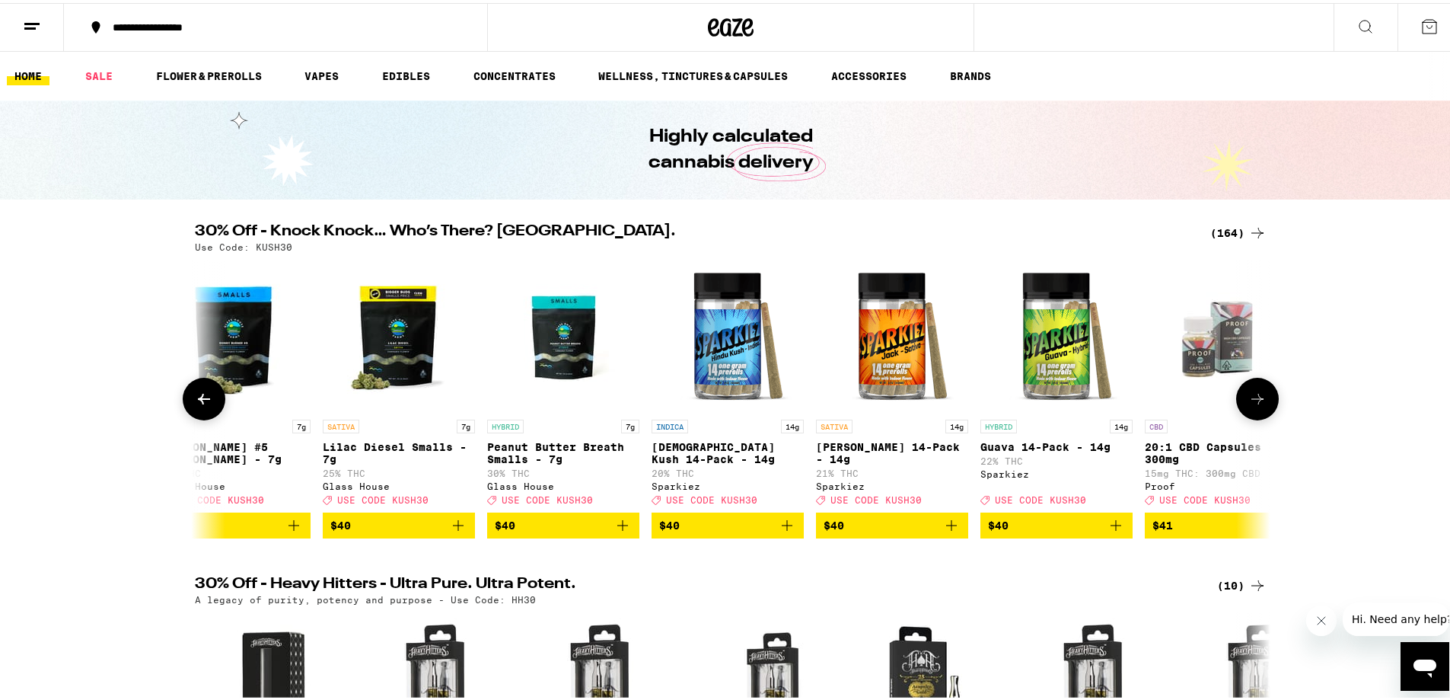
click at [1236, 410] on button at bounding box center [1257, 396] width 43 height 43
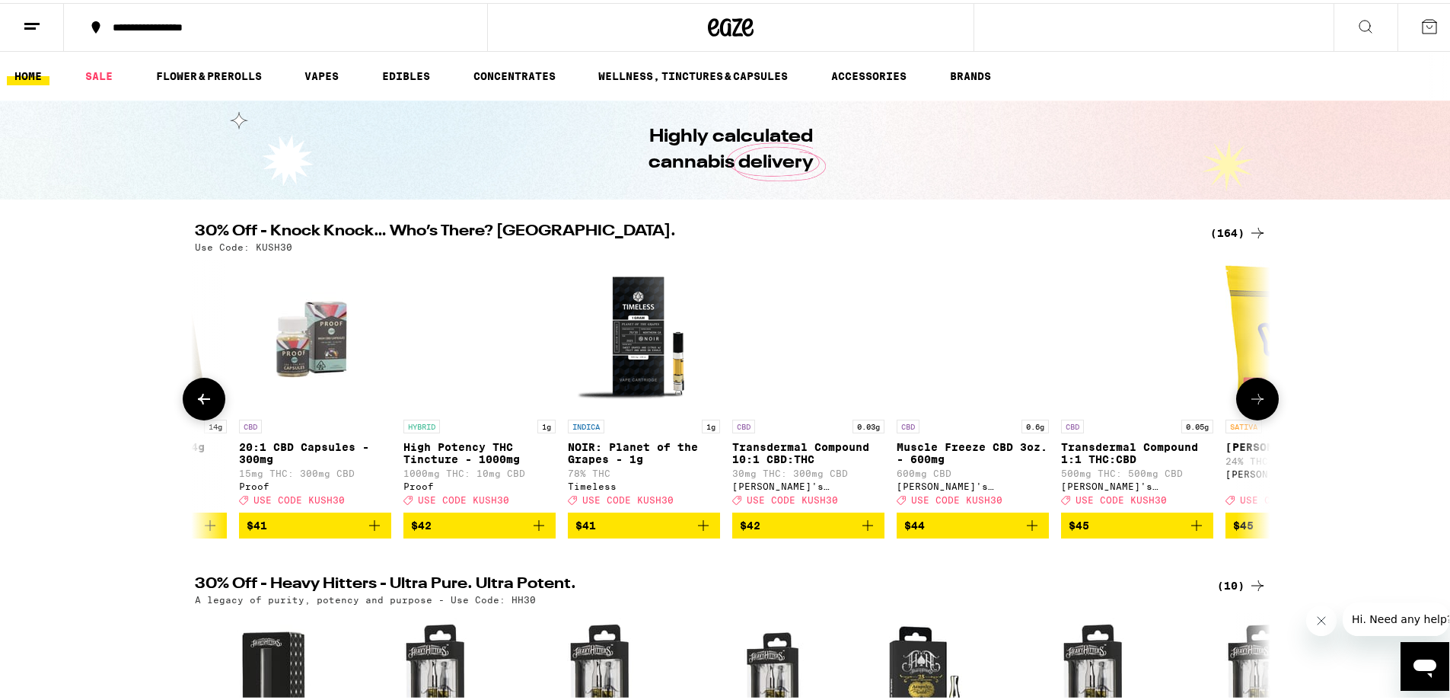
click at [1236, 410] on button at bounding box center [1257, 396] width 43 height 43
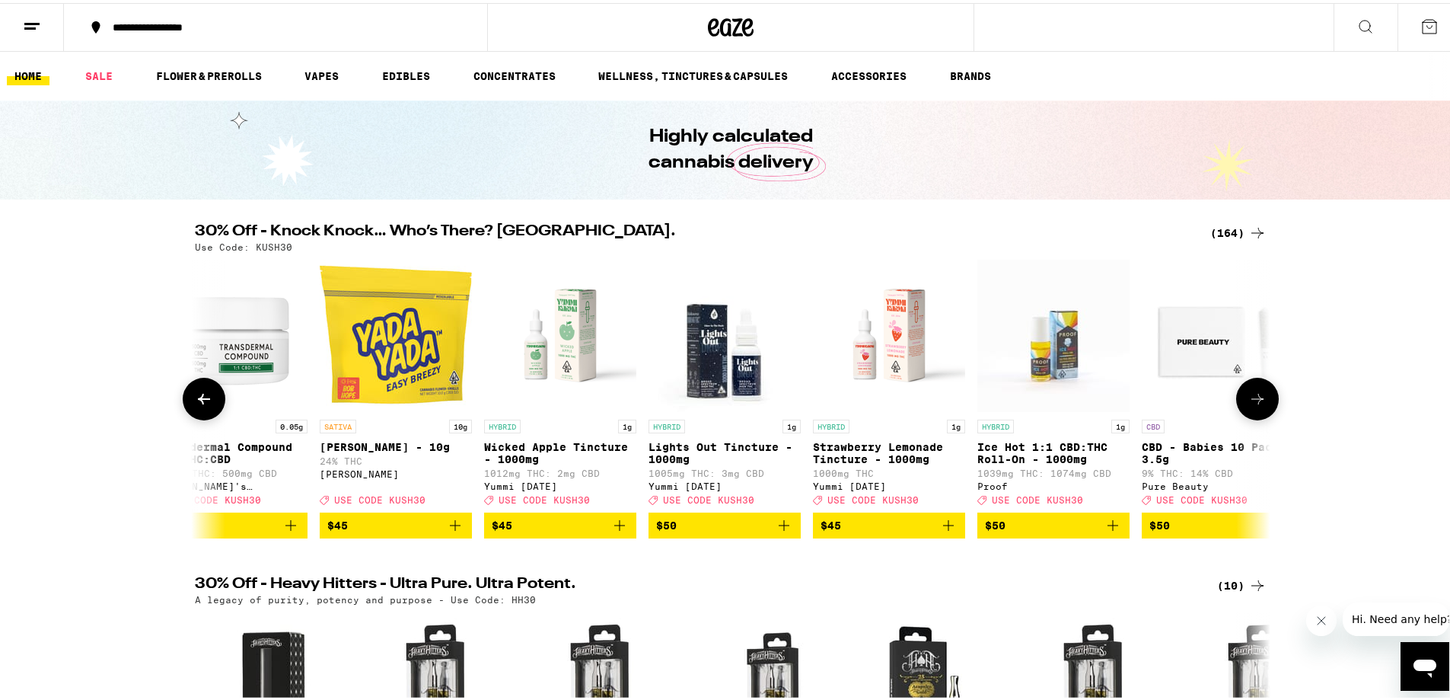
click at [1236, 410] on button at bounding box center [1257, 396] width 43 height 43
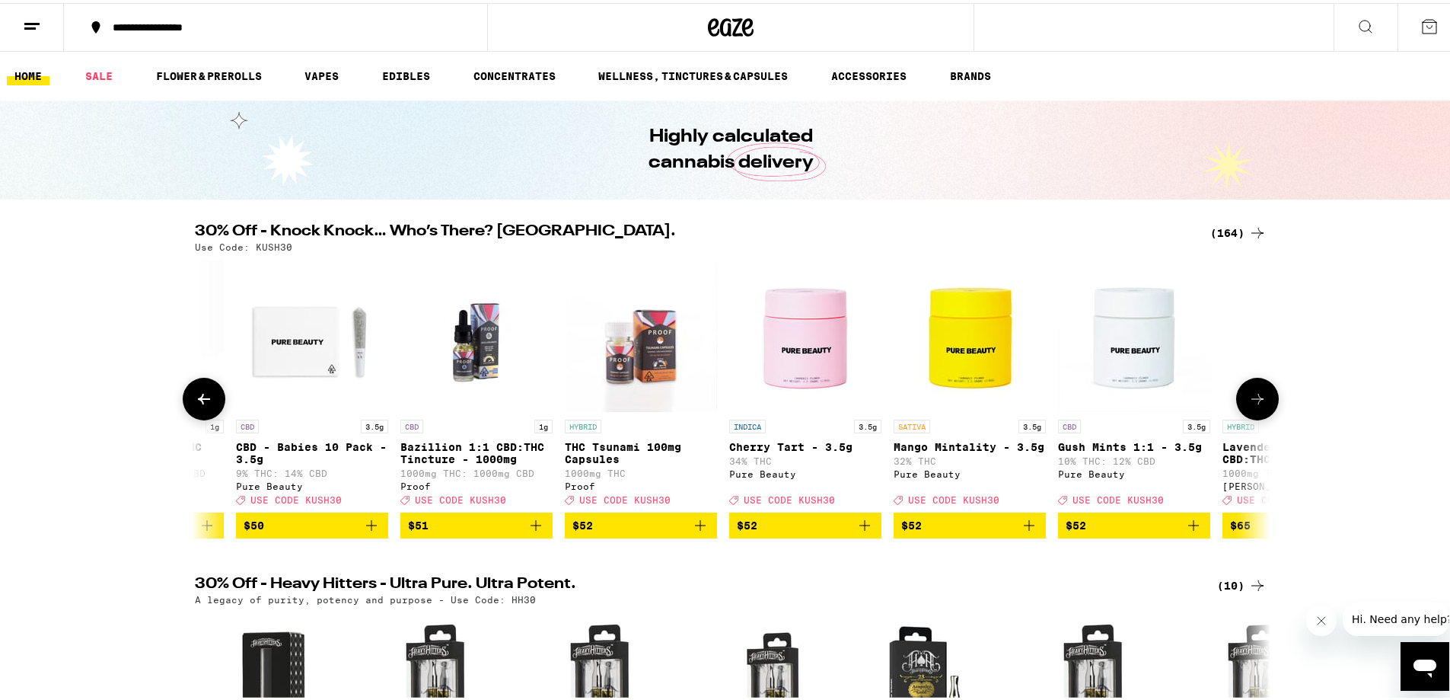
click at [1236, 410] on button at bounding box center [1257, 396] width 43 height 43
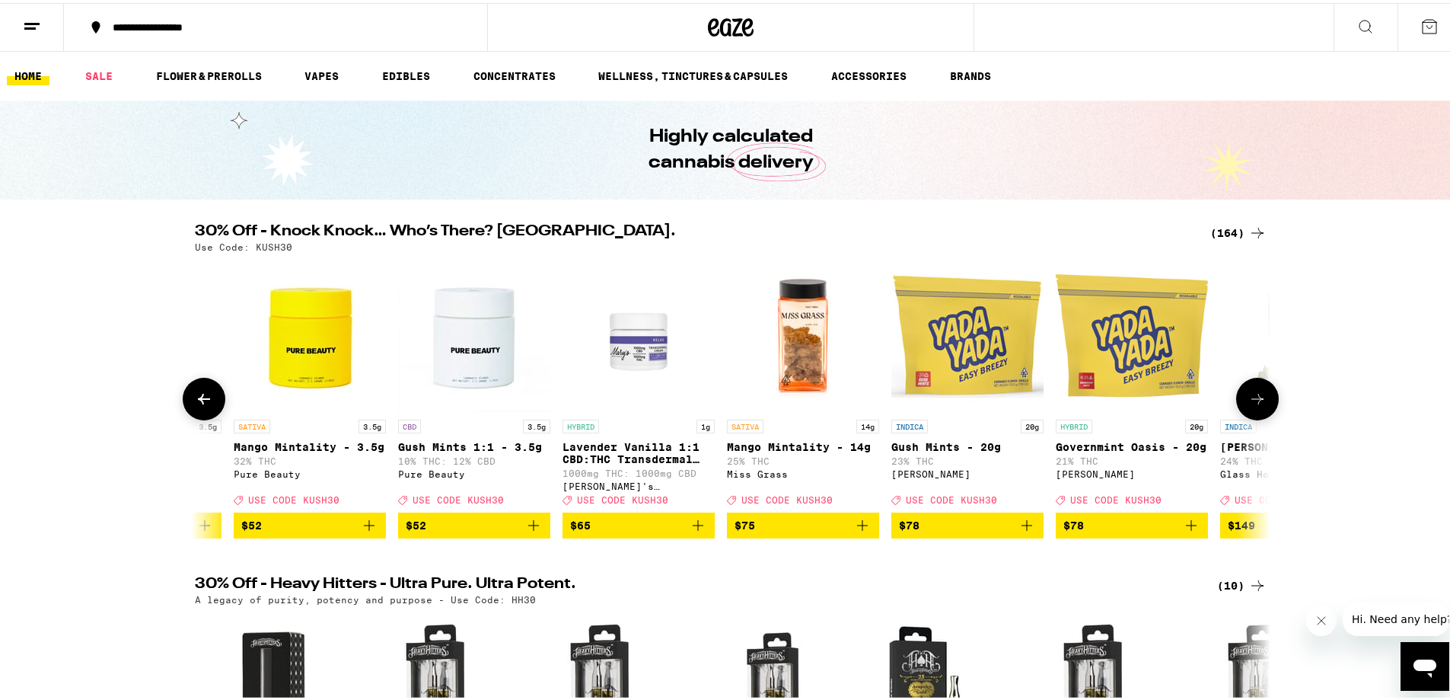
click at [1236, 410] on button at bounding box center [1257, 396] width 43 height 43
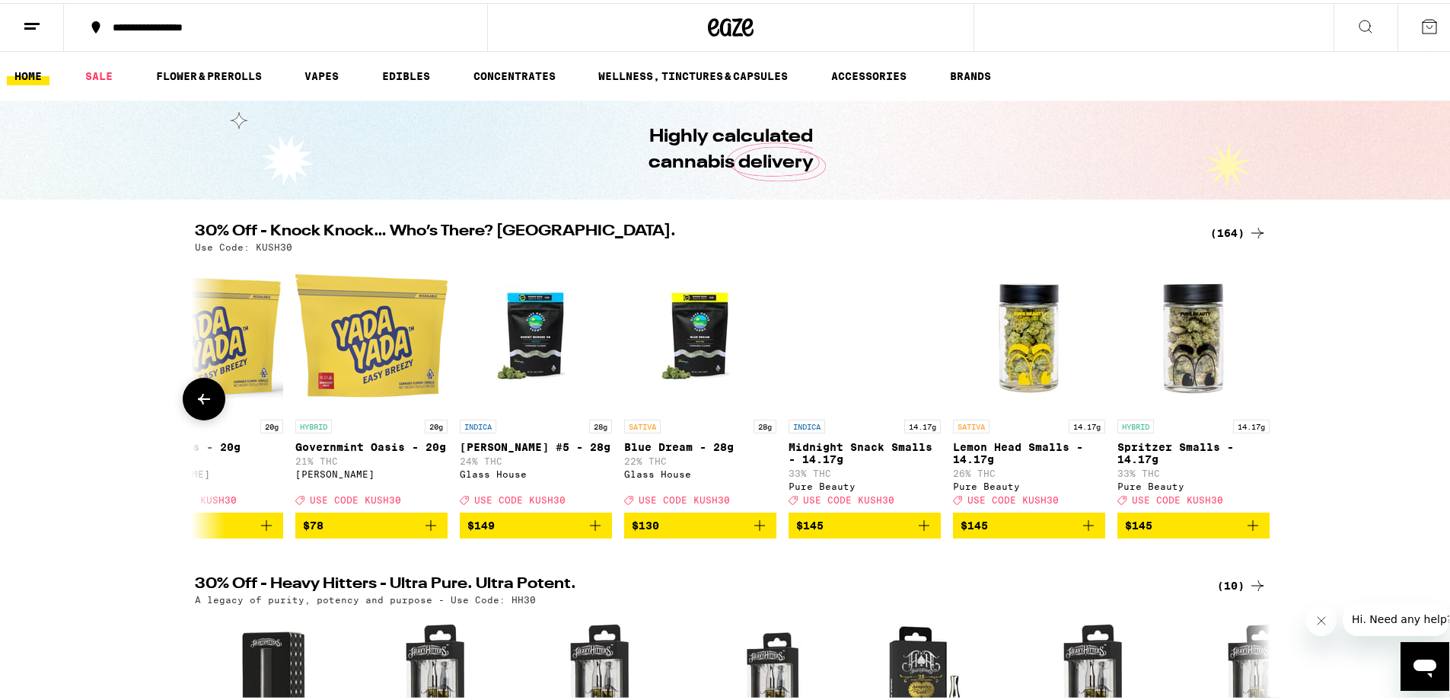
scroll to position [0, 25893]
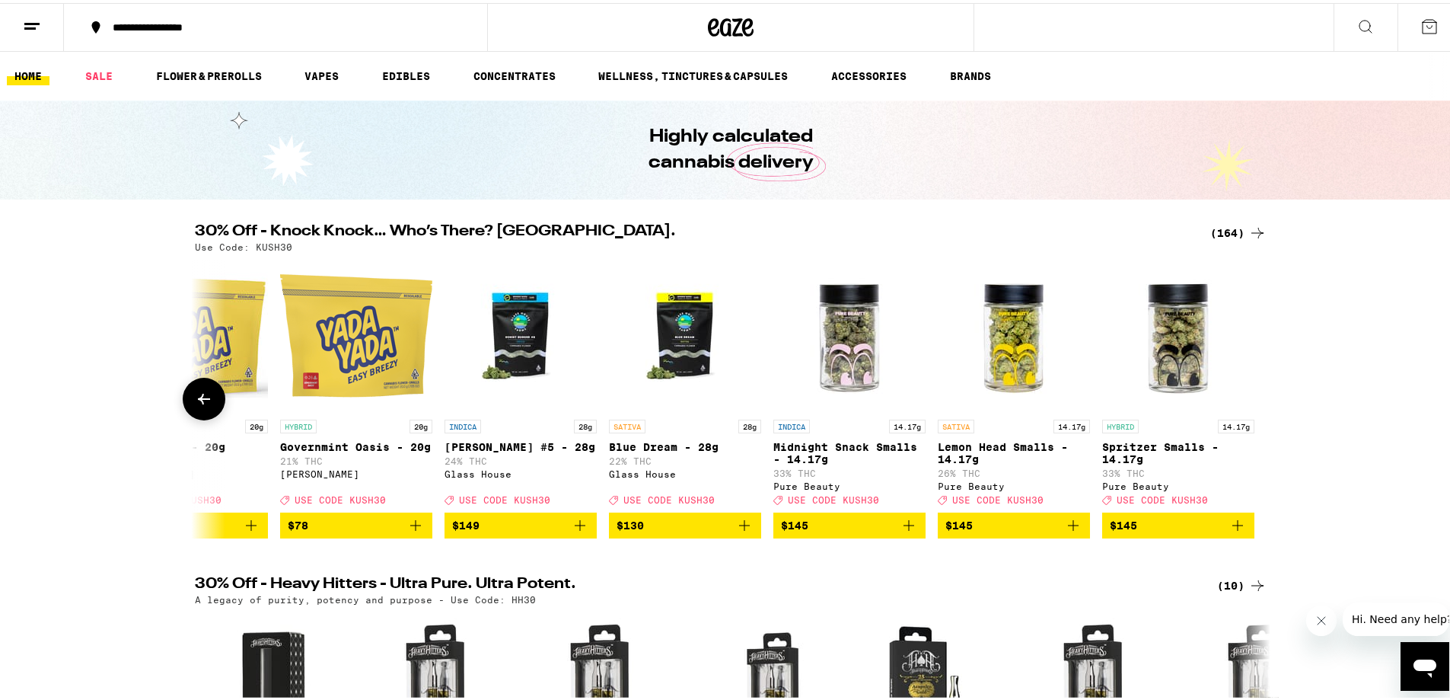
click at [1236, 410] on div at bounding box center [1257, 396] width 43 height 43
